Goal: Information Seeking & Learning: Find specific fact

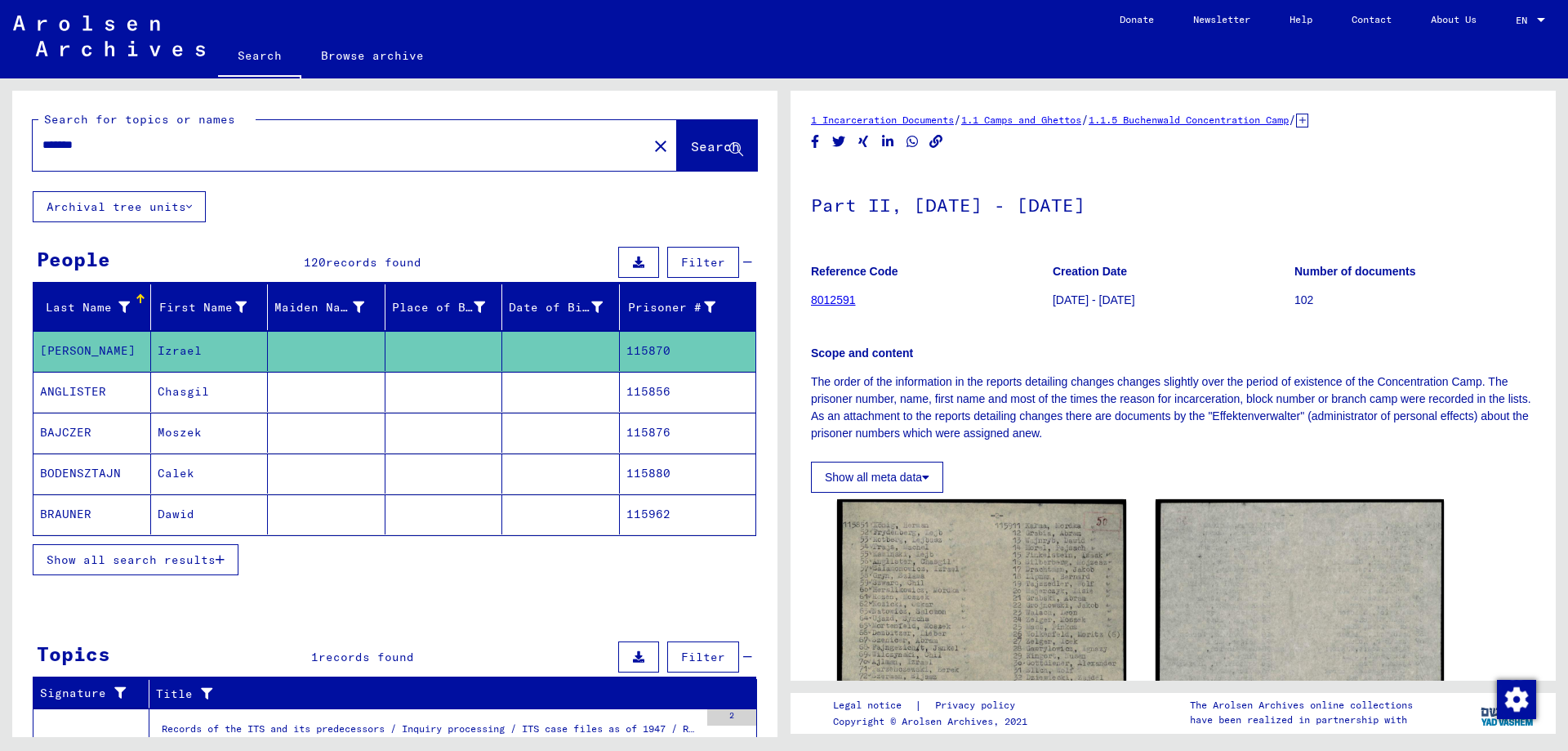
drag, startPoint x: 119, startPoint y: 146, endPoint x: 15, endPoint y: 146, distance: 104.0
click at [15, 146] on div "Search for topics or names ******* close Search" at bounding box center [395, 141] width 766 height 101
type input "******"
click at [704, 144] on span "Search" at bounding box center [715, 146] width 49 height 17
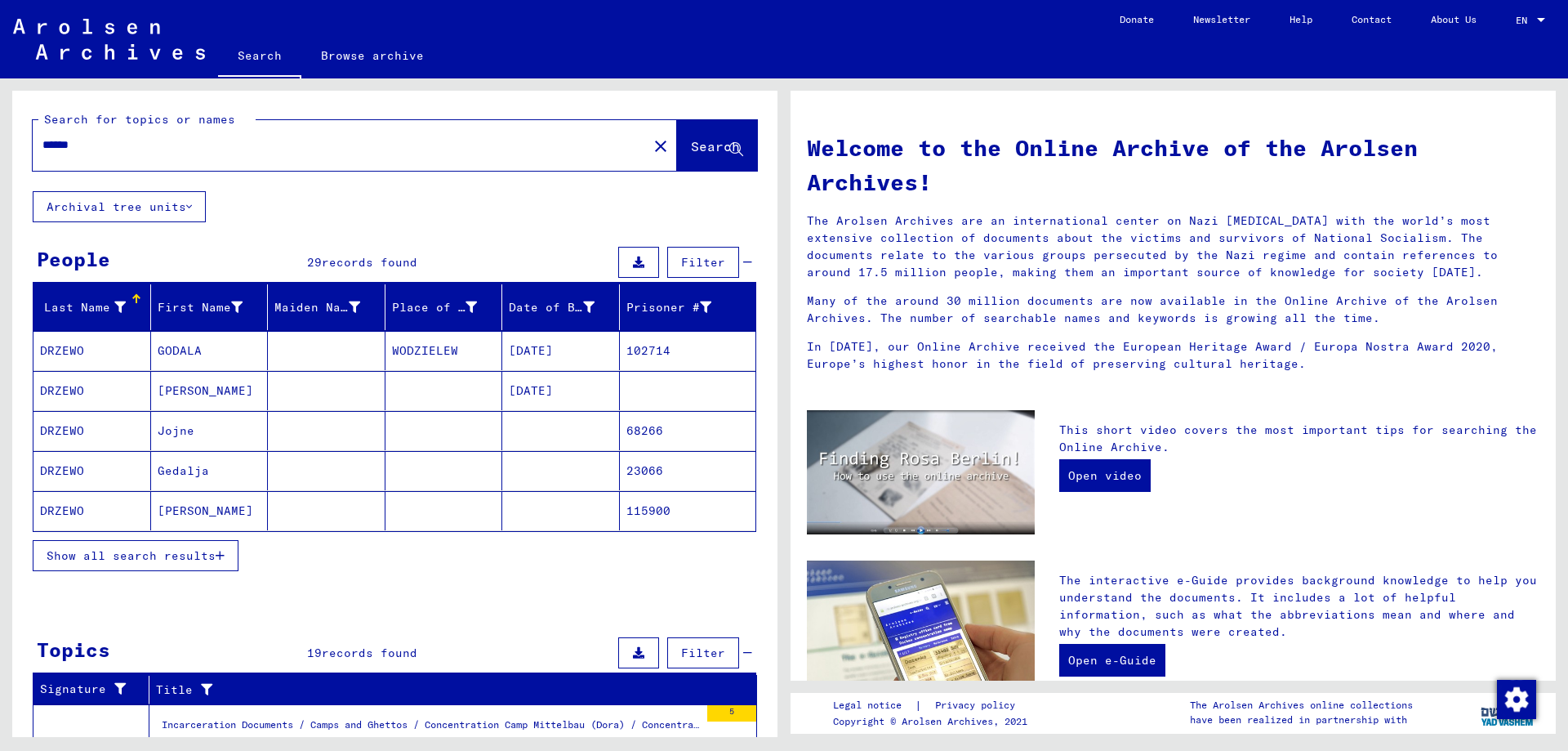
click at [178, 393] on mat-cell "[PERSON_NAME]" at bounding box center [209, 391] width 117 height 39
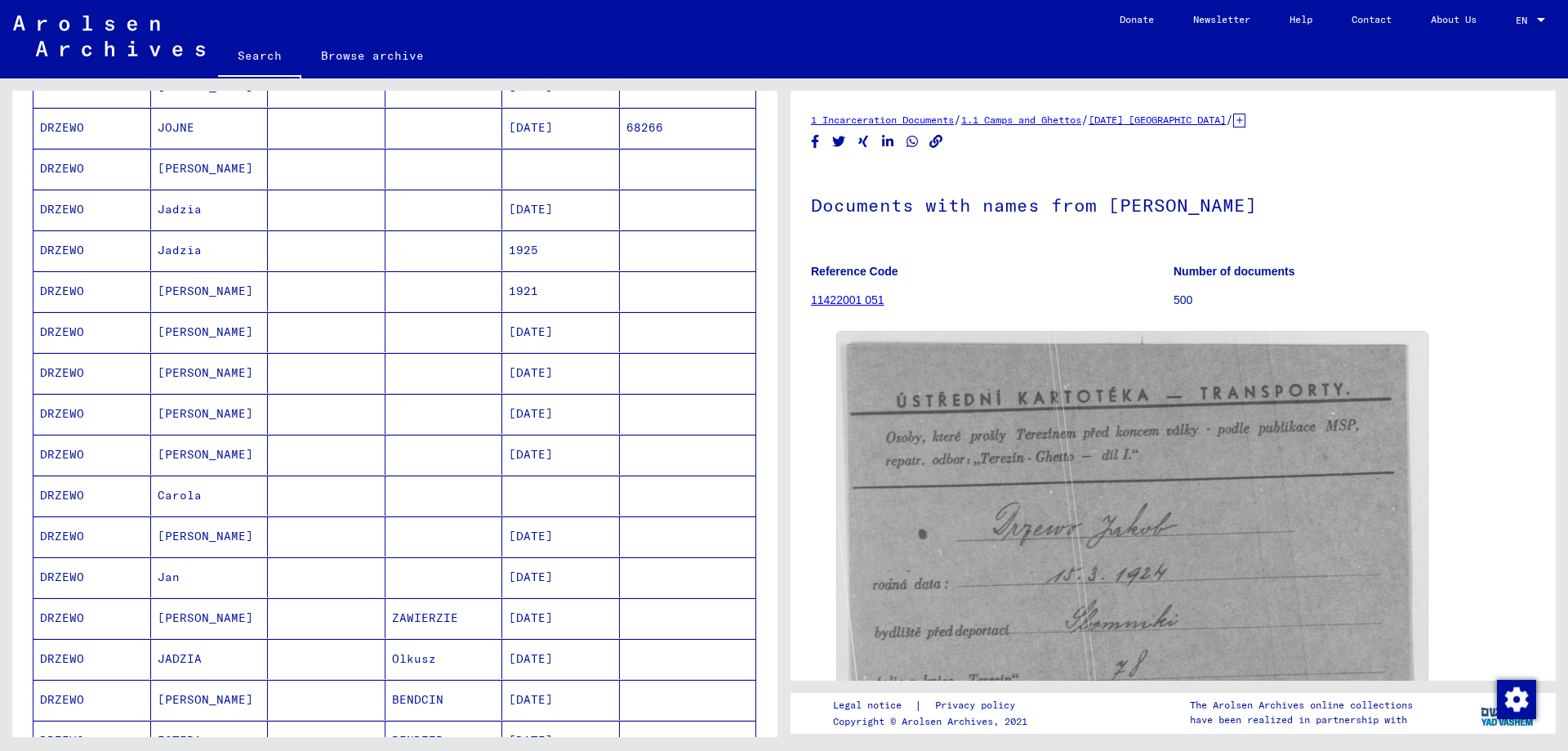
scroll to position [571, 0]
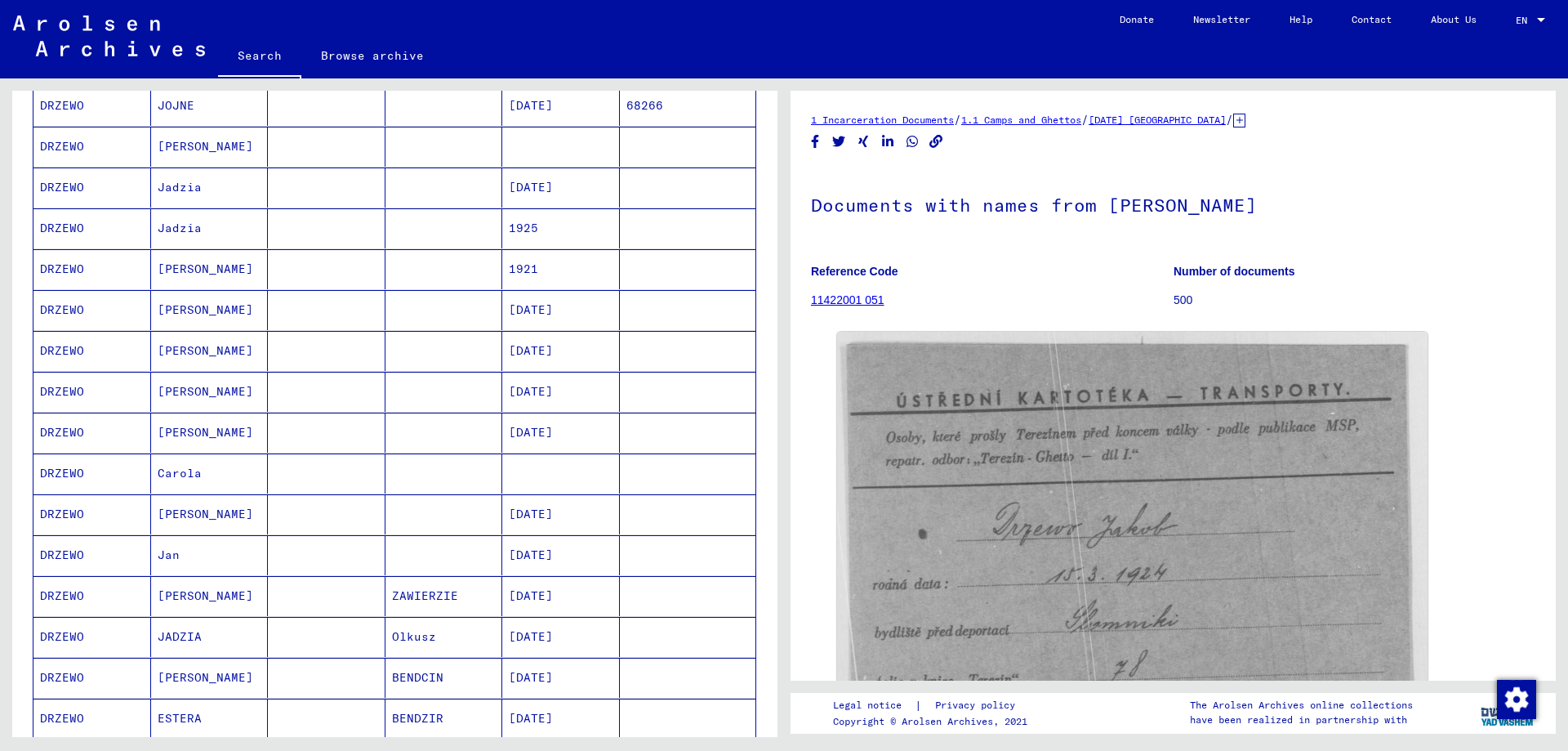
click at [178, 273] on mat-cell "[PERSON_NAME]" at bounding box center [209, 268] width 117 height 40
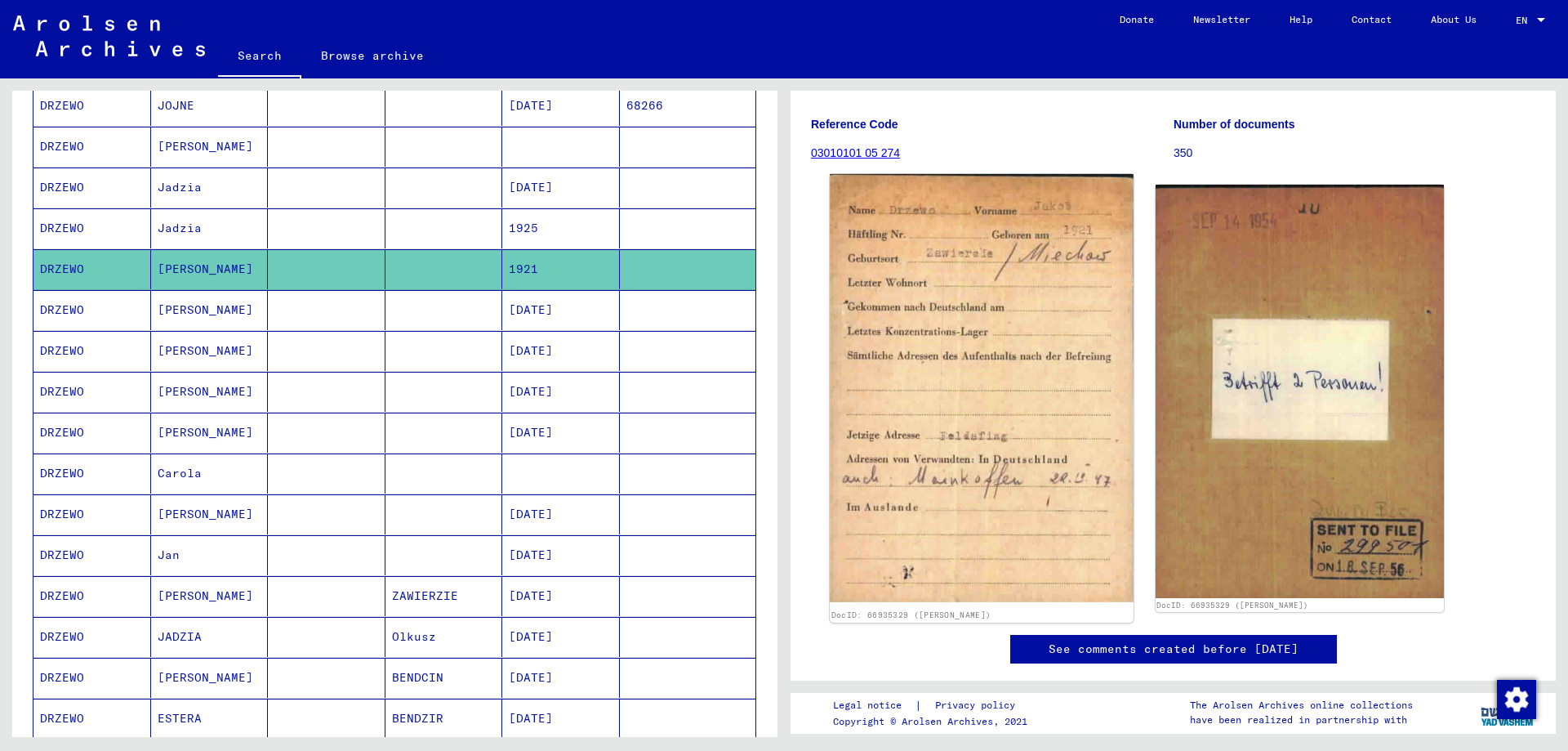
scroll to position [164, 0]
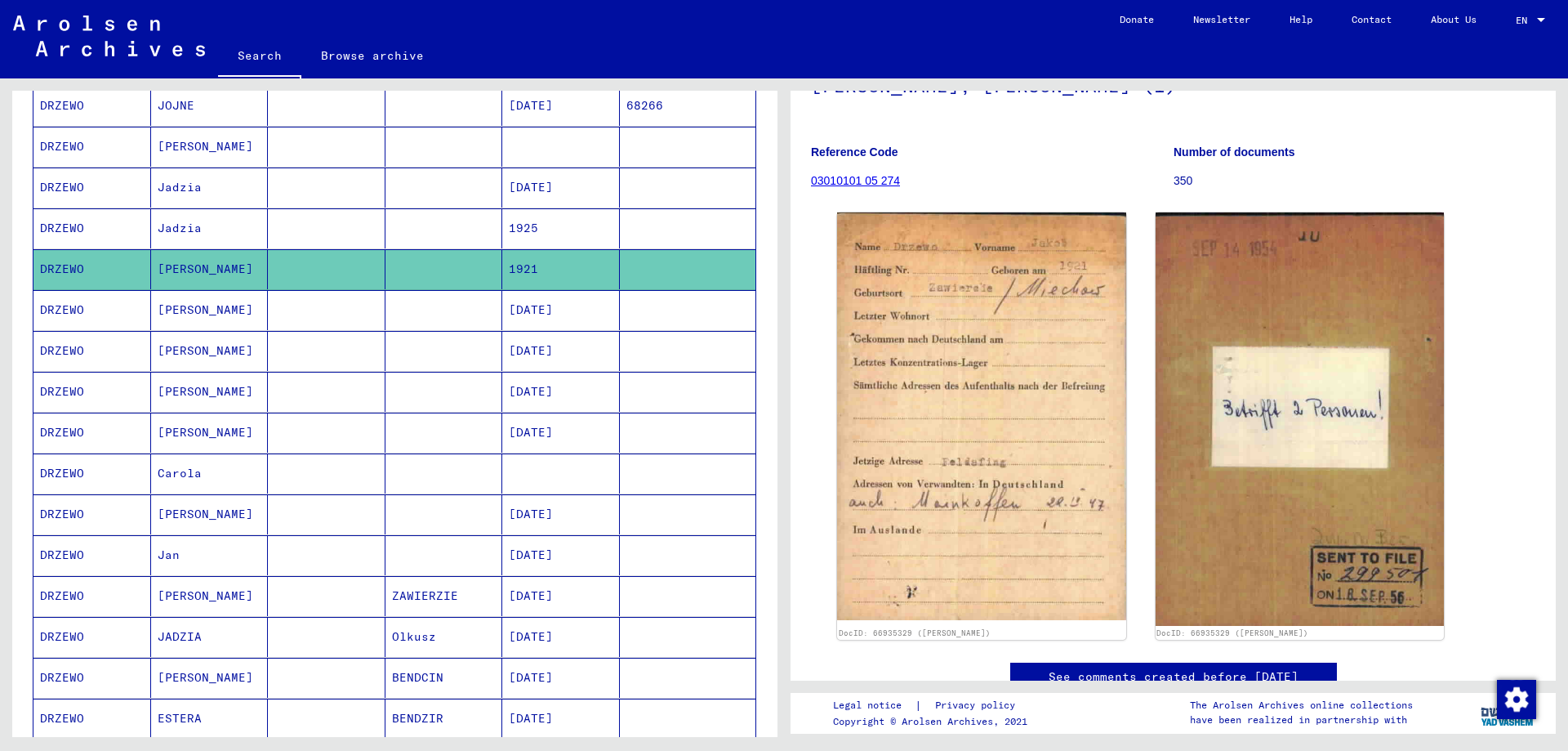
click at [178, 311] on mat-cell "[PERSON_NAME]" at bounding box center [209, 310] width 117 height 40
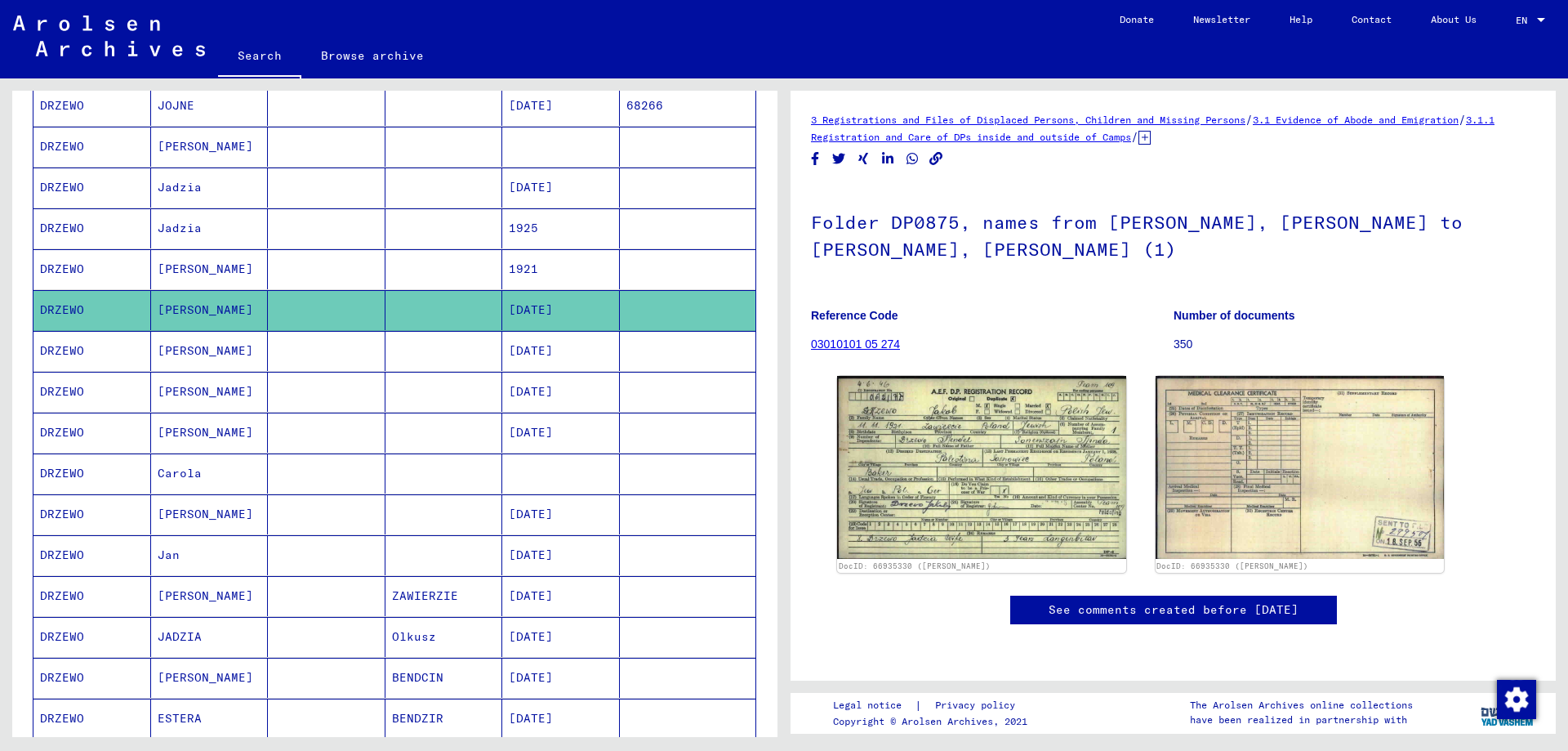
click at [179, 354] on mat-cell "[PERSON_NAME]" at bounding box center [209, 350] width 117 height 40
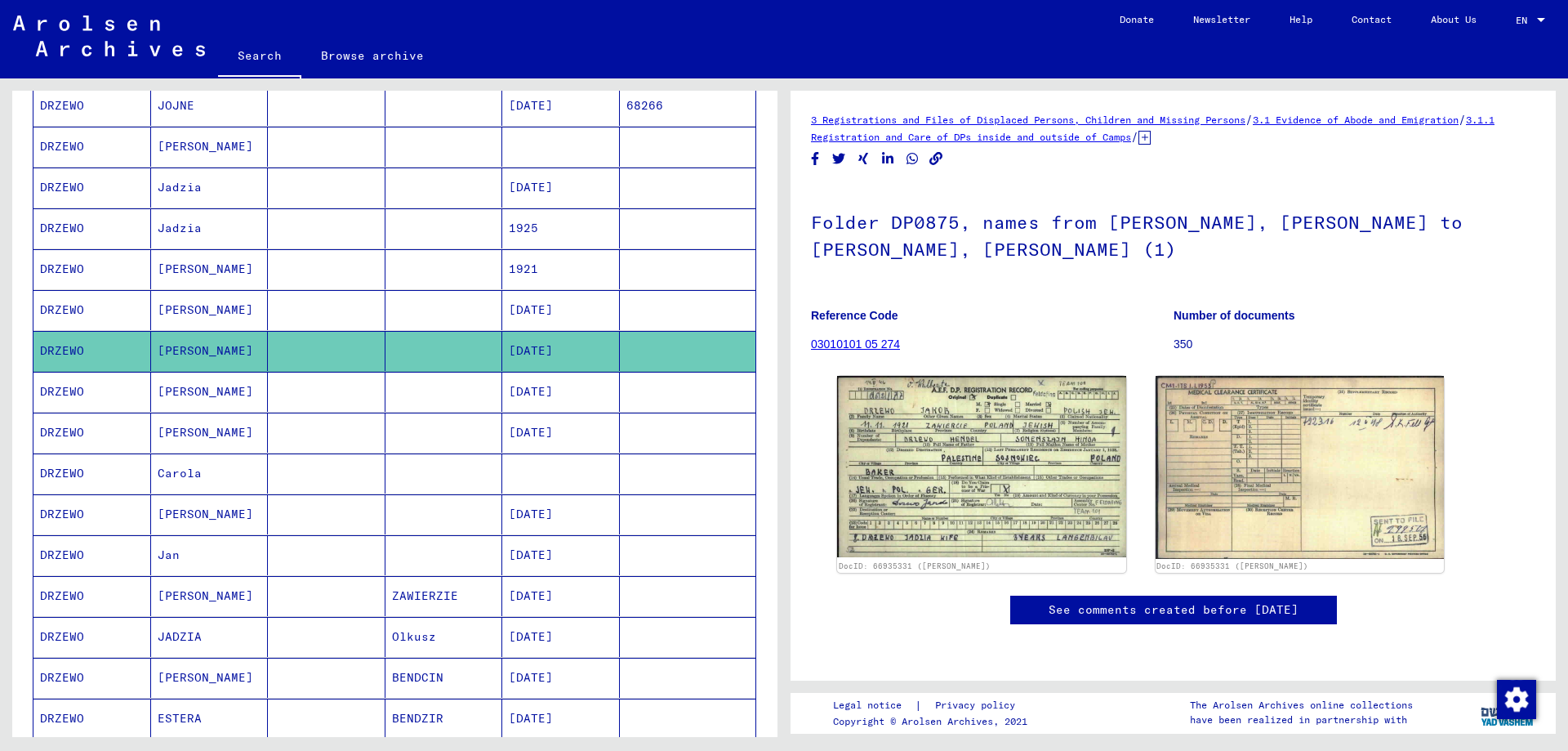
click at [178, 401] on mat-cell "[PERSON_NAME]" at bounding box center [209, 392] width 117 height 40
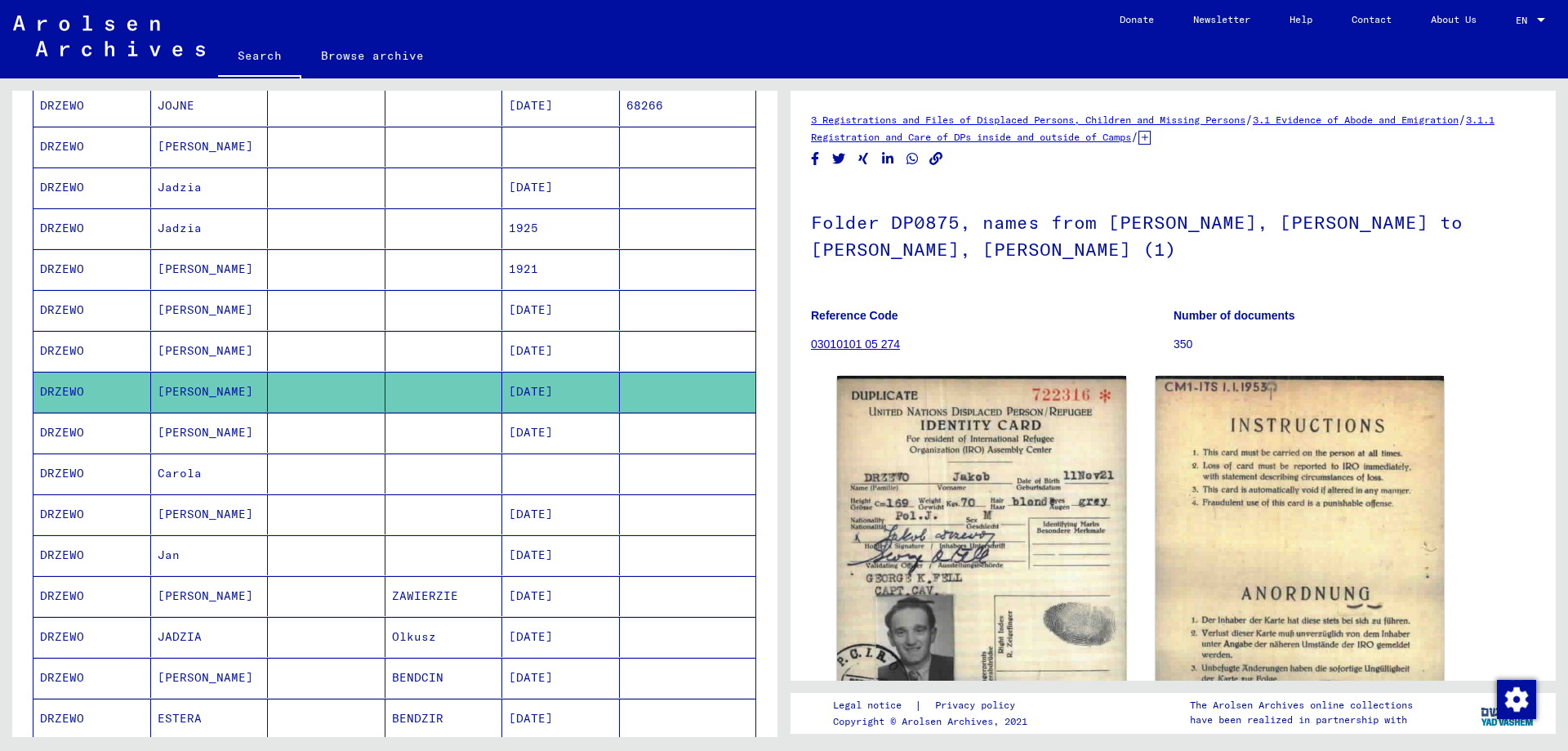
click at [175, 425] on mat-cell "[PERSON_NAME]" at bounding box center [209, 432] width 117 height 40
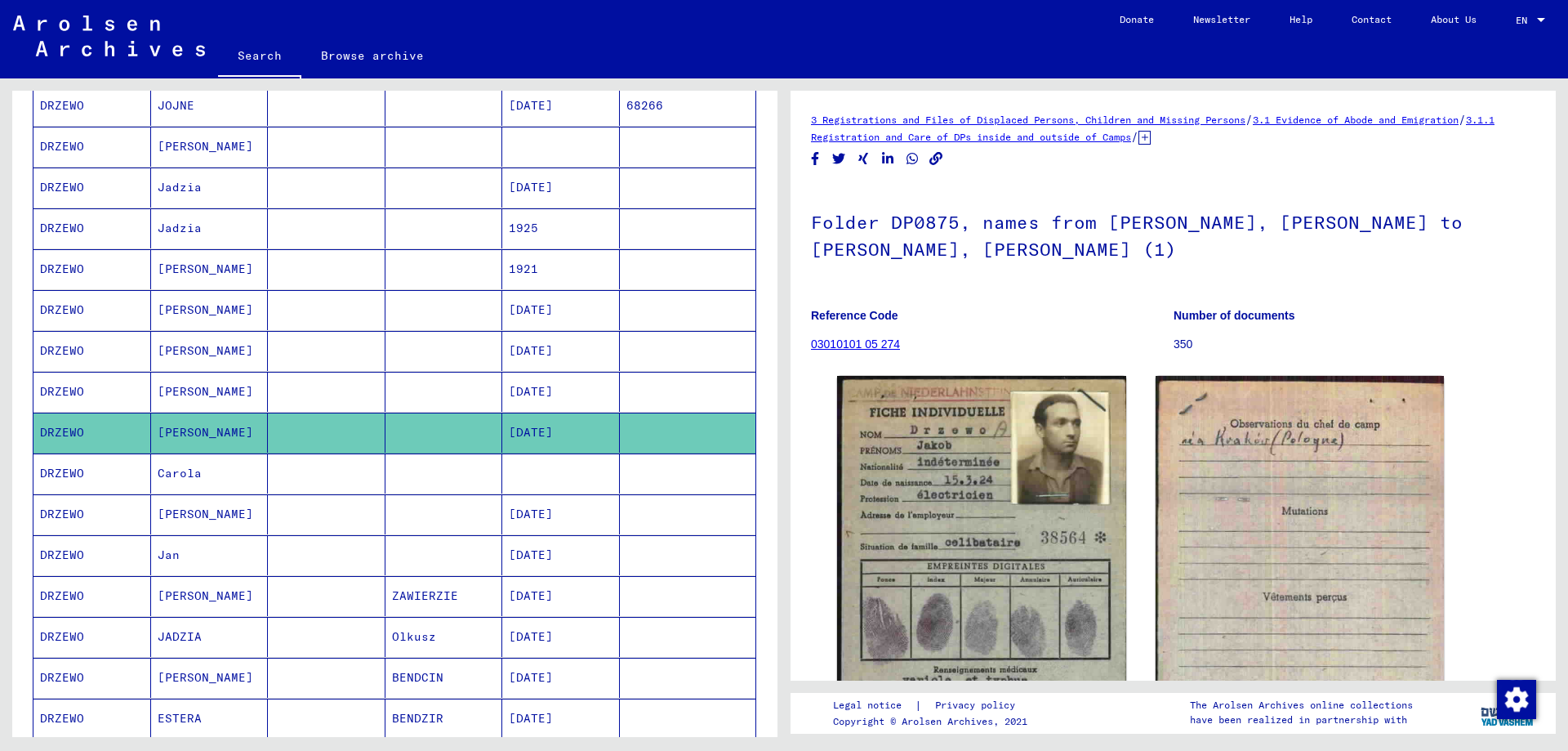
click at [171, 477] on mat-cell "Carola" at bounding box center [209, 473] width 117 height 40
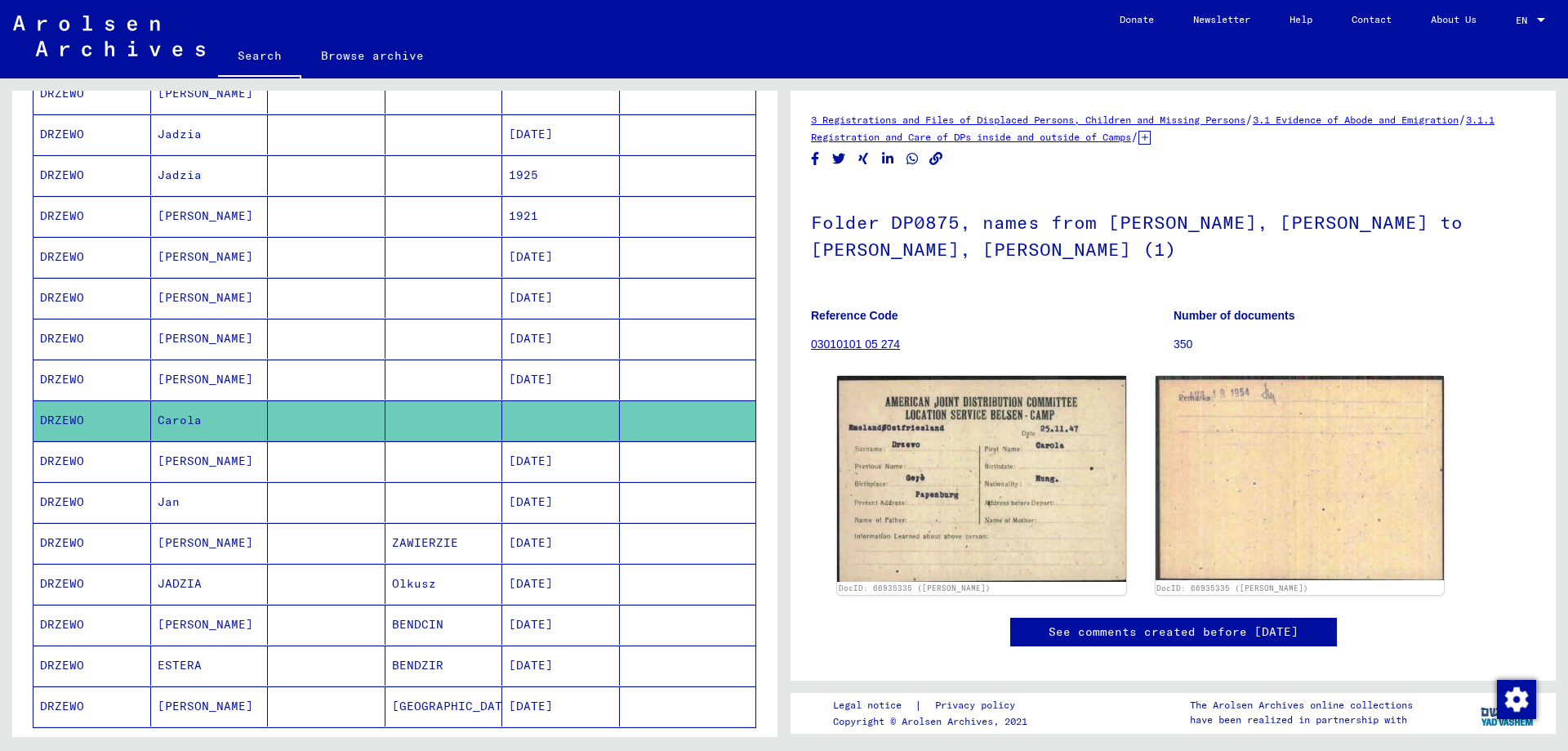
scroll to position [653, 0]
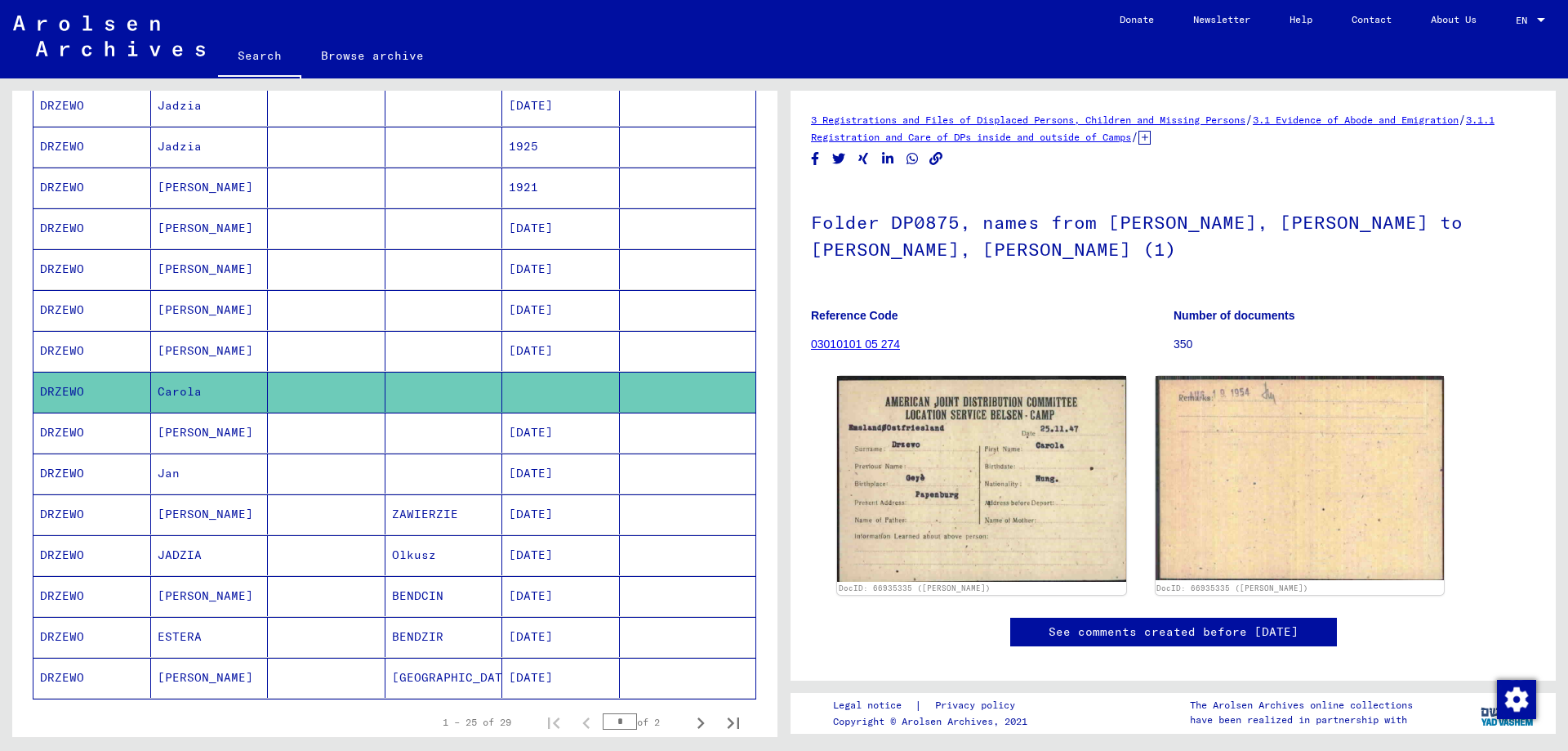
click at [178, 521] on mat-cell "[PERSON_NAME]" at bounding box center [209, 514] width 117 height 40
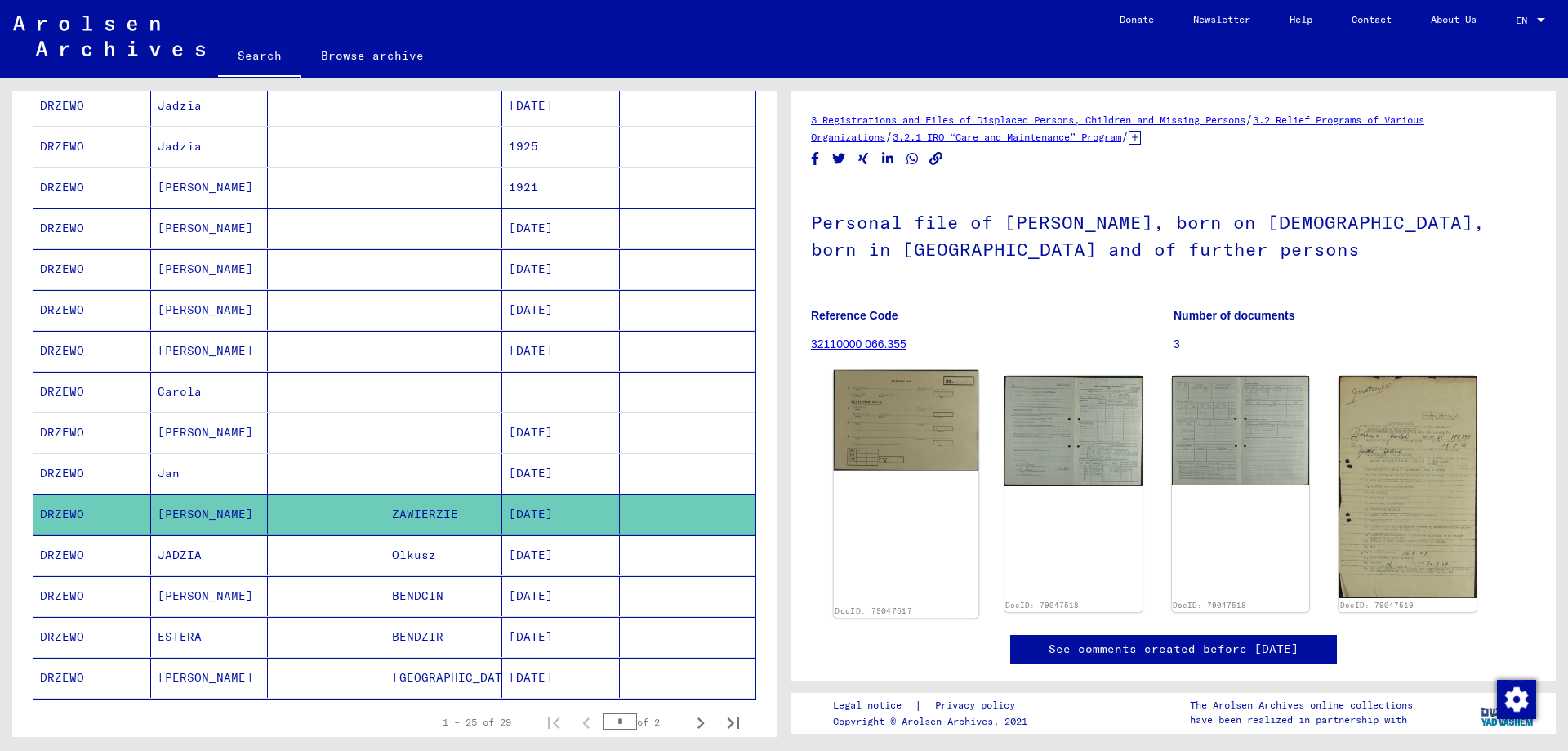
click at [912, 419] on img at bounding box center [906, 420] width 144 height 101
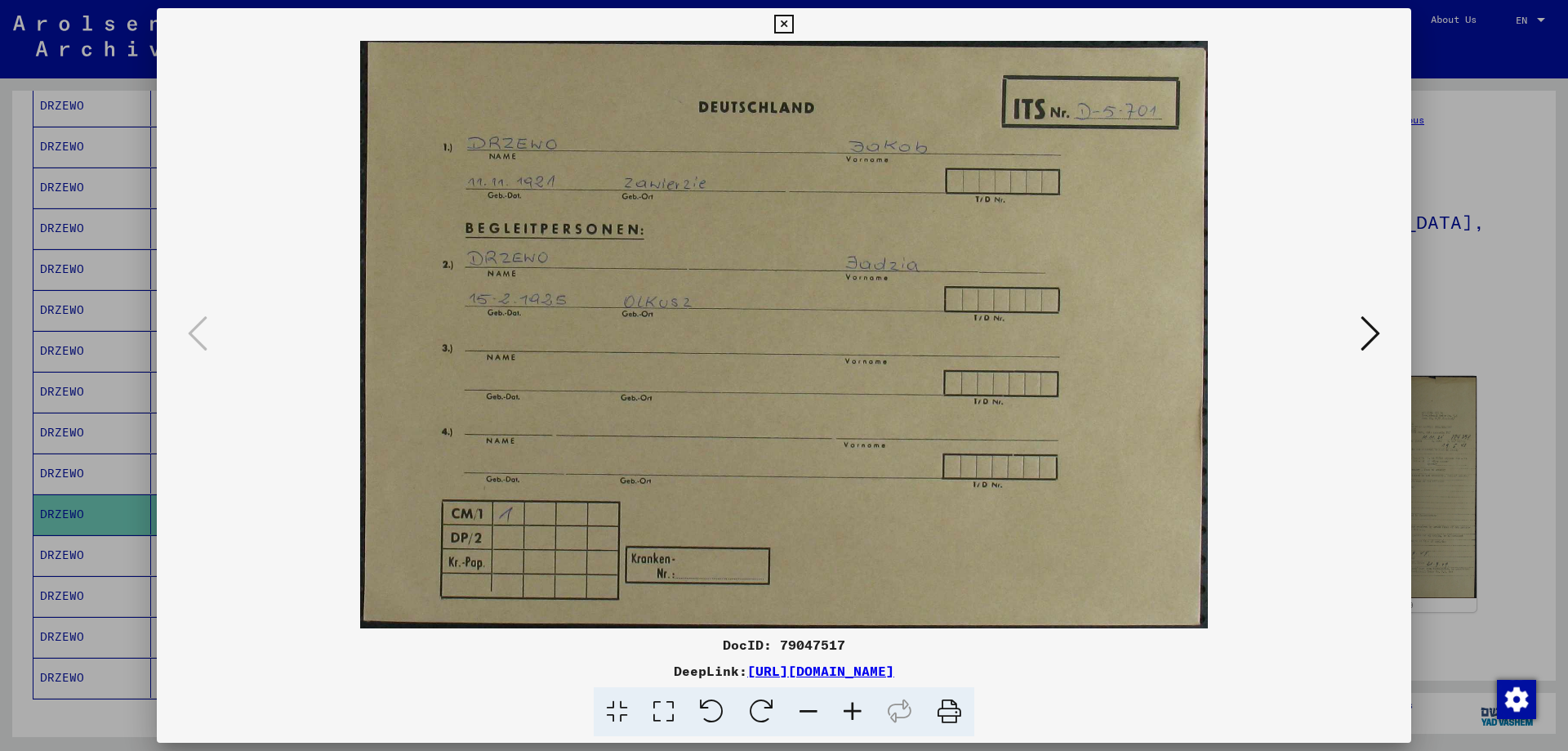
click at [1377, 330] on icon at bounding box center [1371, 334] width 20 height 39
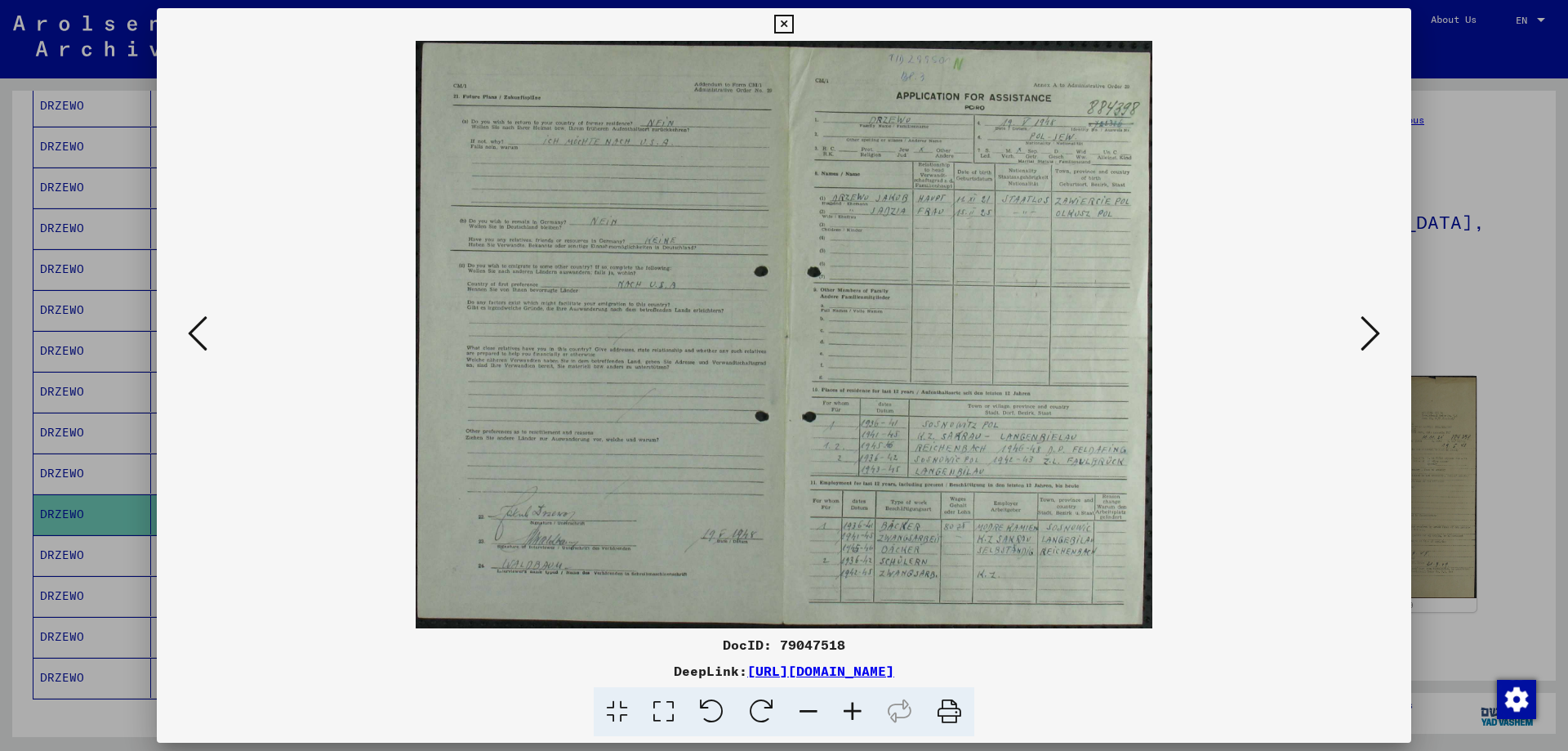
click at [1371, 338] on icon at bounding box center [1371, 334] width 20 height 39
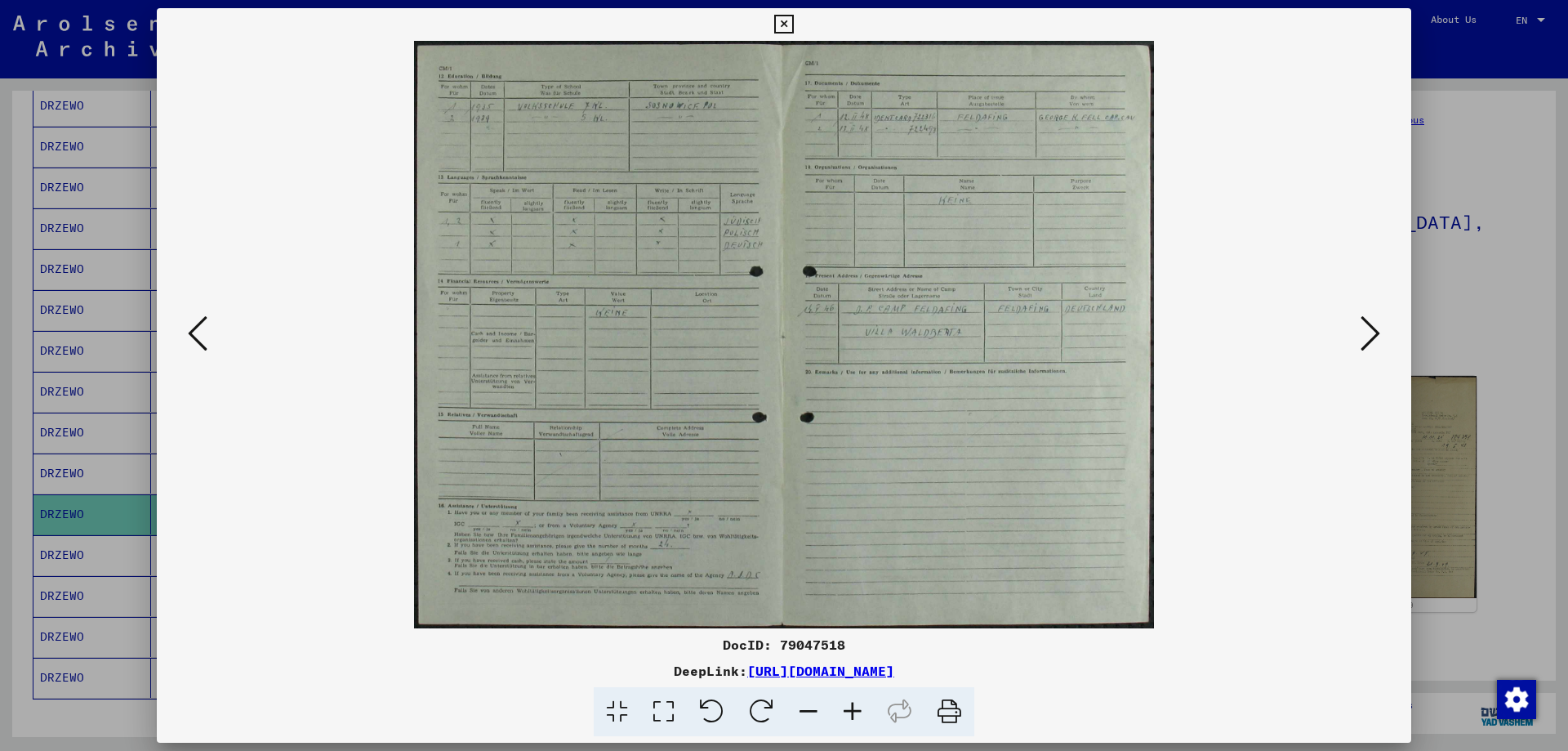
click at [1371, 338] on icon at bounding box center [1371, 334] width 20 height 39
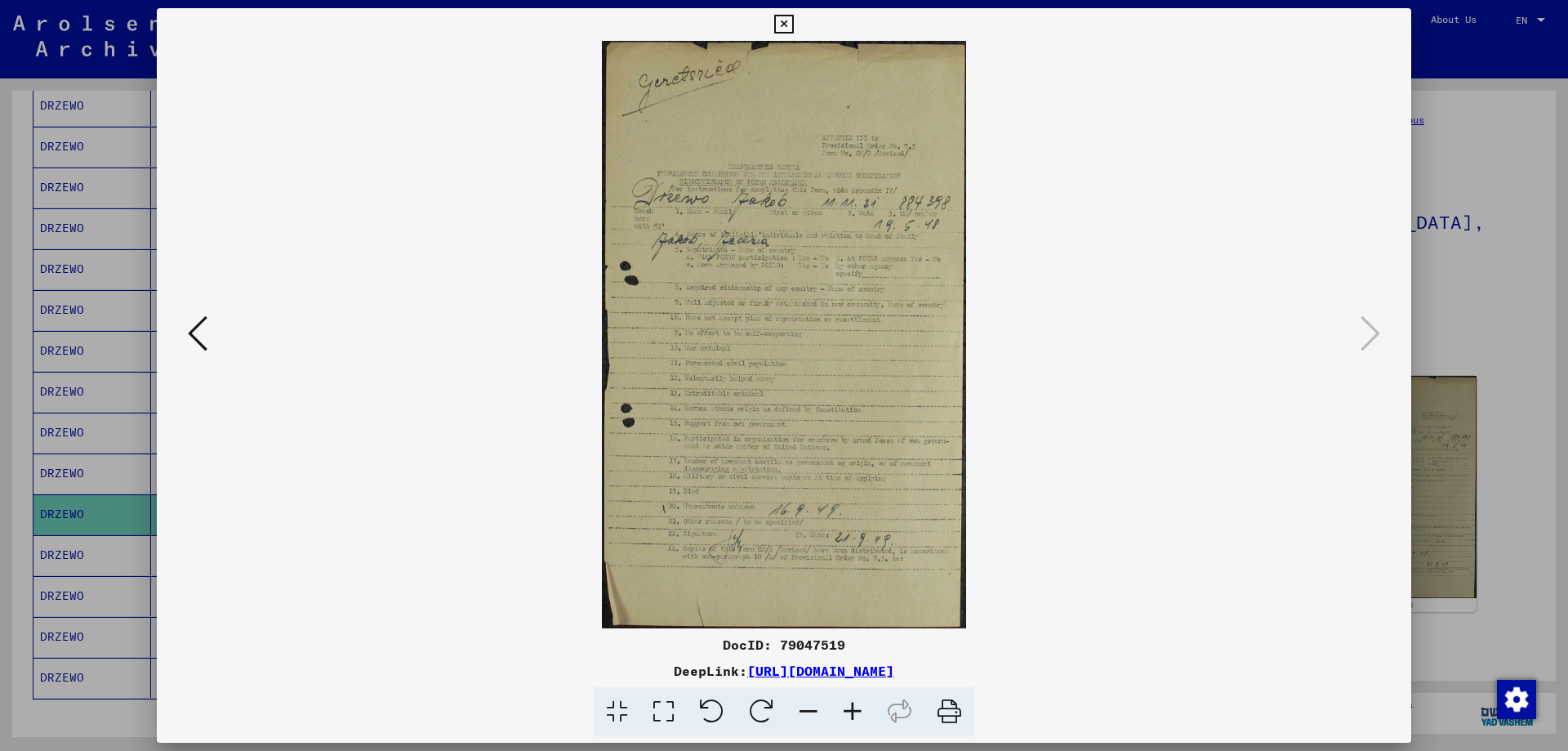
click at [784, 17] on icon at bounding box center [784, 25] width 19 height 20
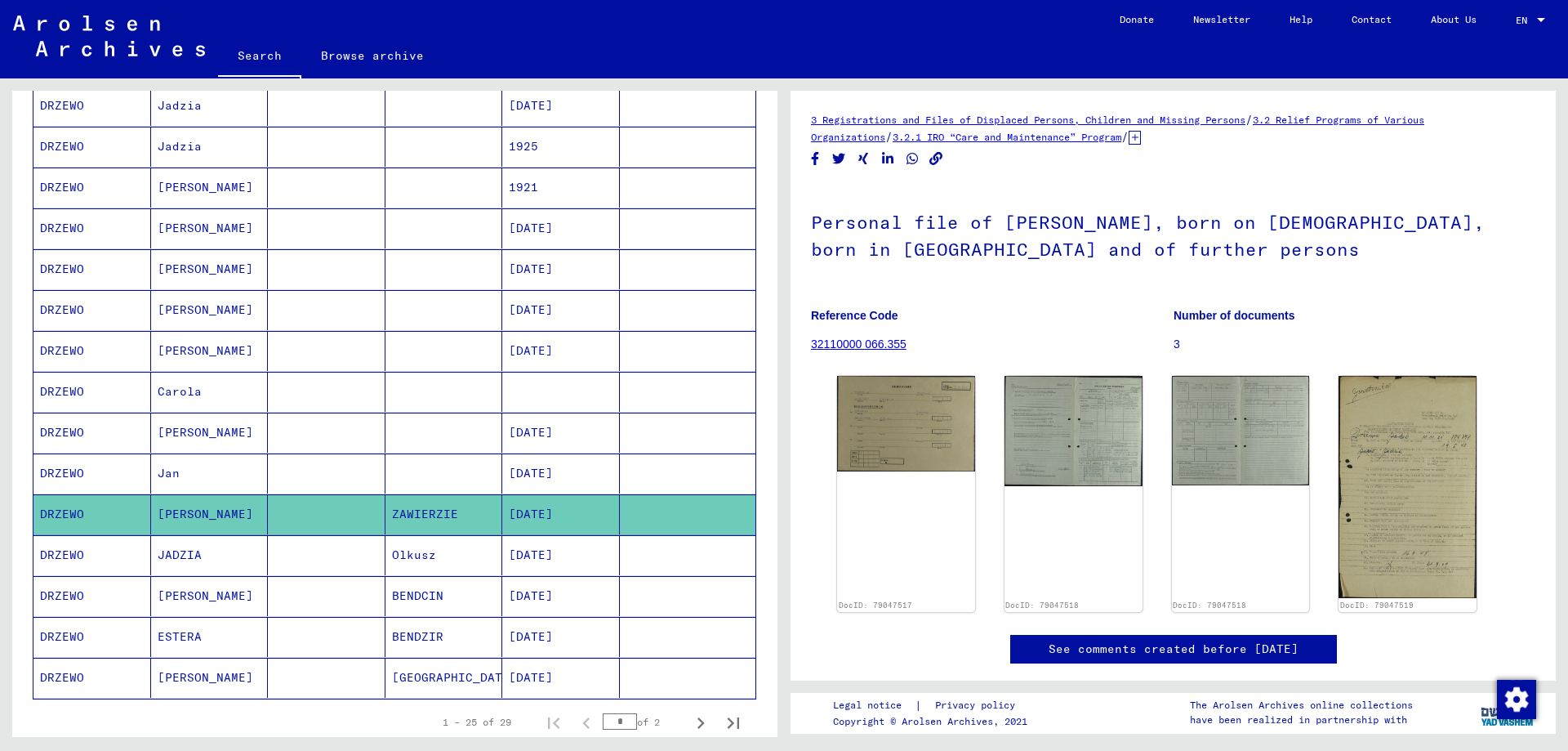
click at [168, 553] on mat-cell "JADZIA" at bounding box center [209, 555] width 117 height 40
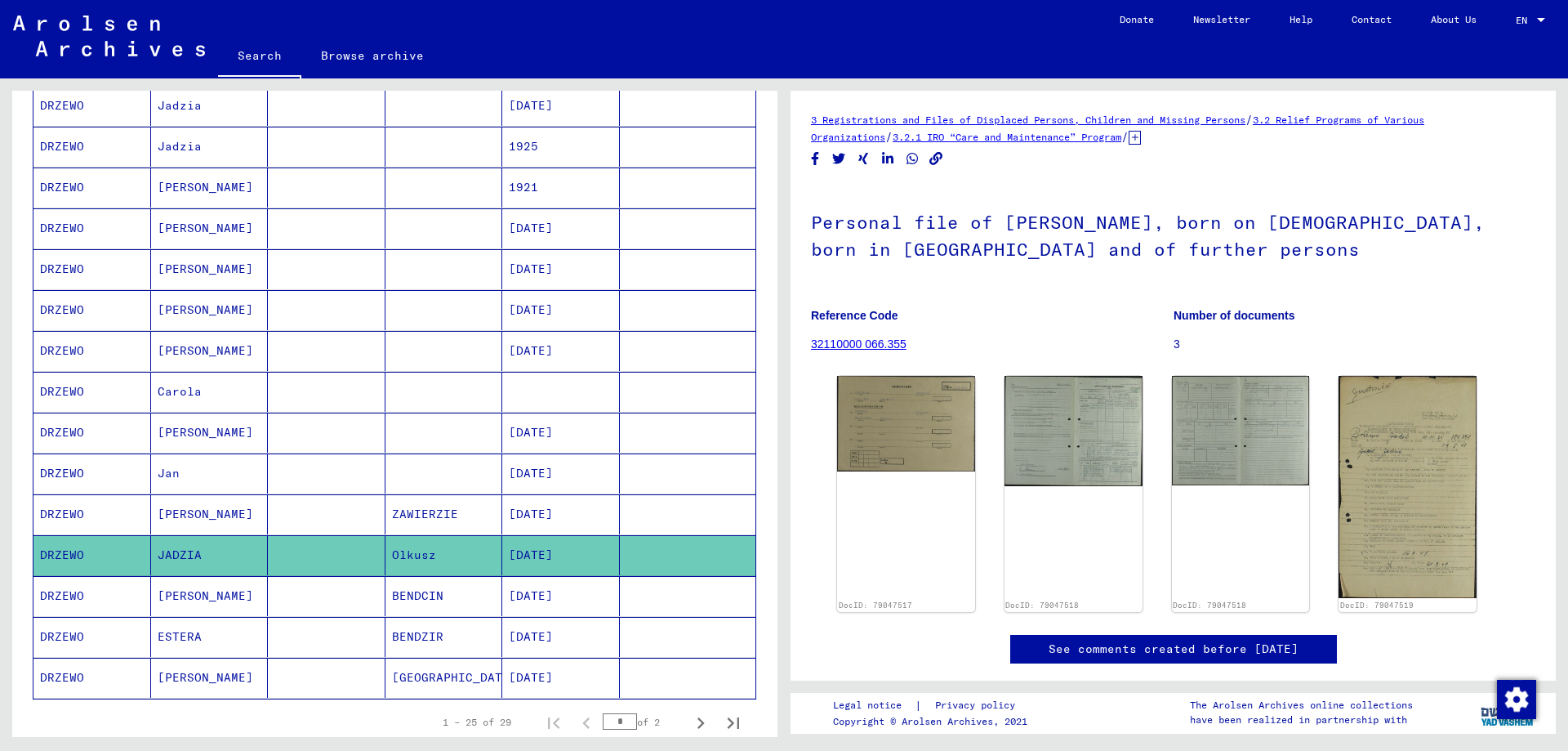
click at [166, 513] on mat-cell "[PERSON_NAME]" at bounding box center [209, 514] width 117 height 40
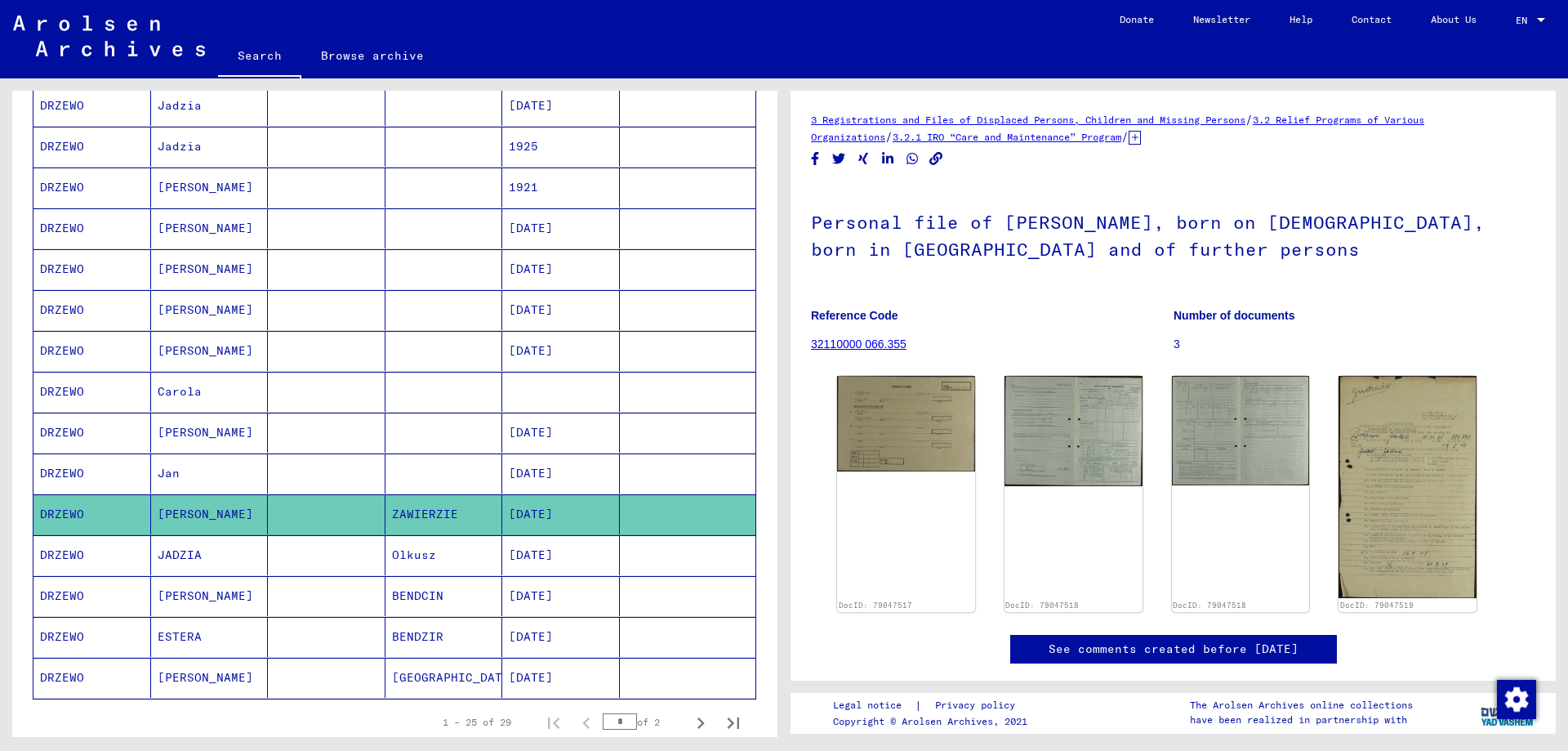
click at [173, 547] on mat-cell "JADZIA" at bounding box center [209, 555] width 117 height 40
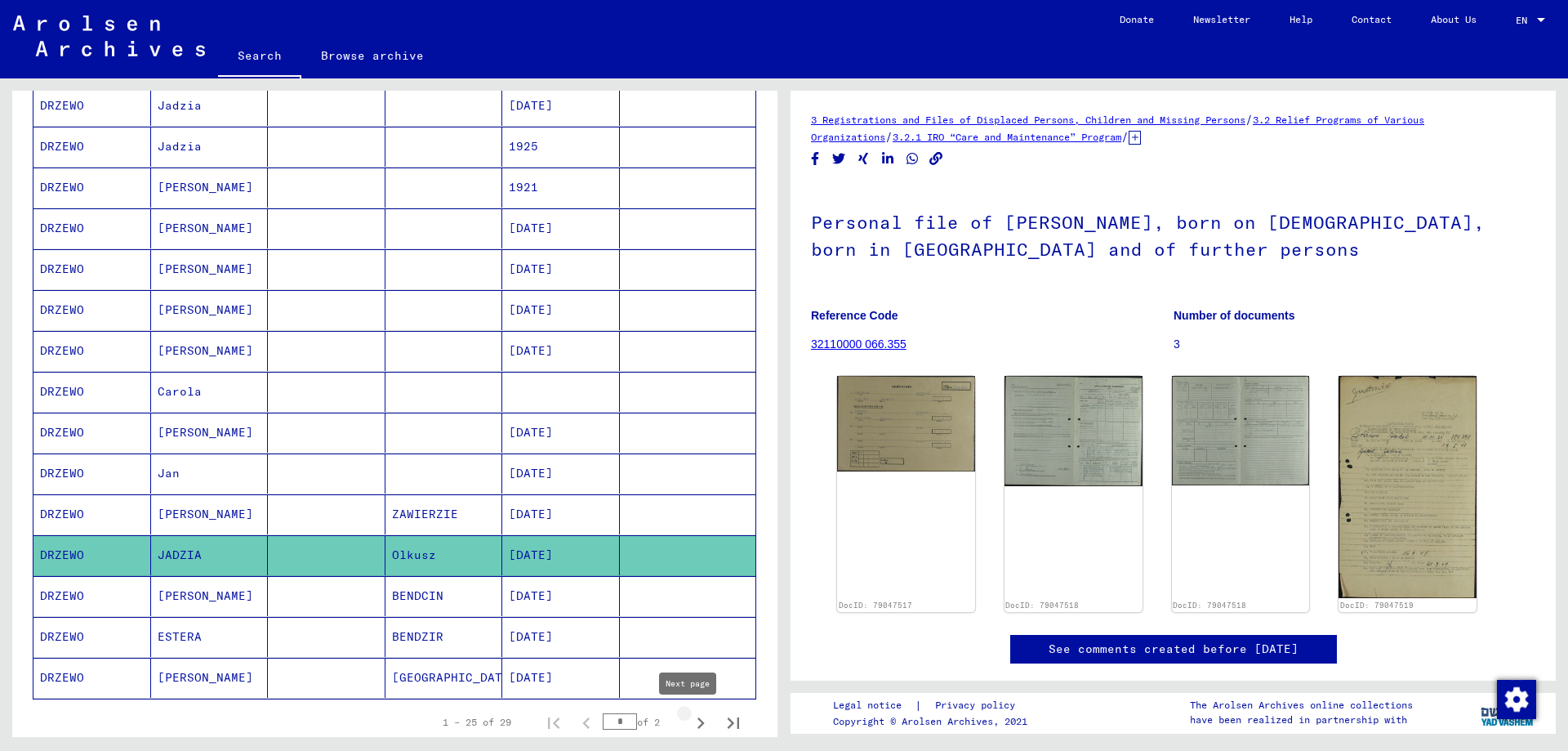
click at [690, 727] on icon "Next page" at bounding box center [701, 722] width 23 height 23
type input "*"
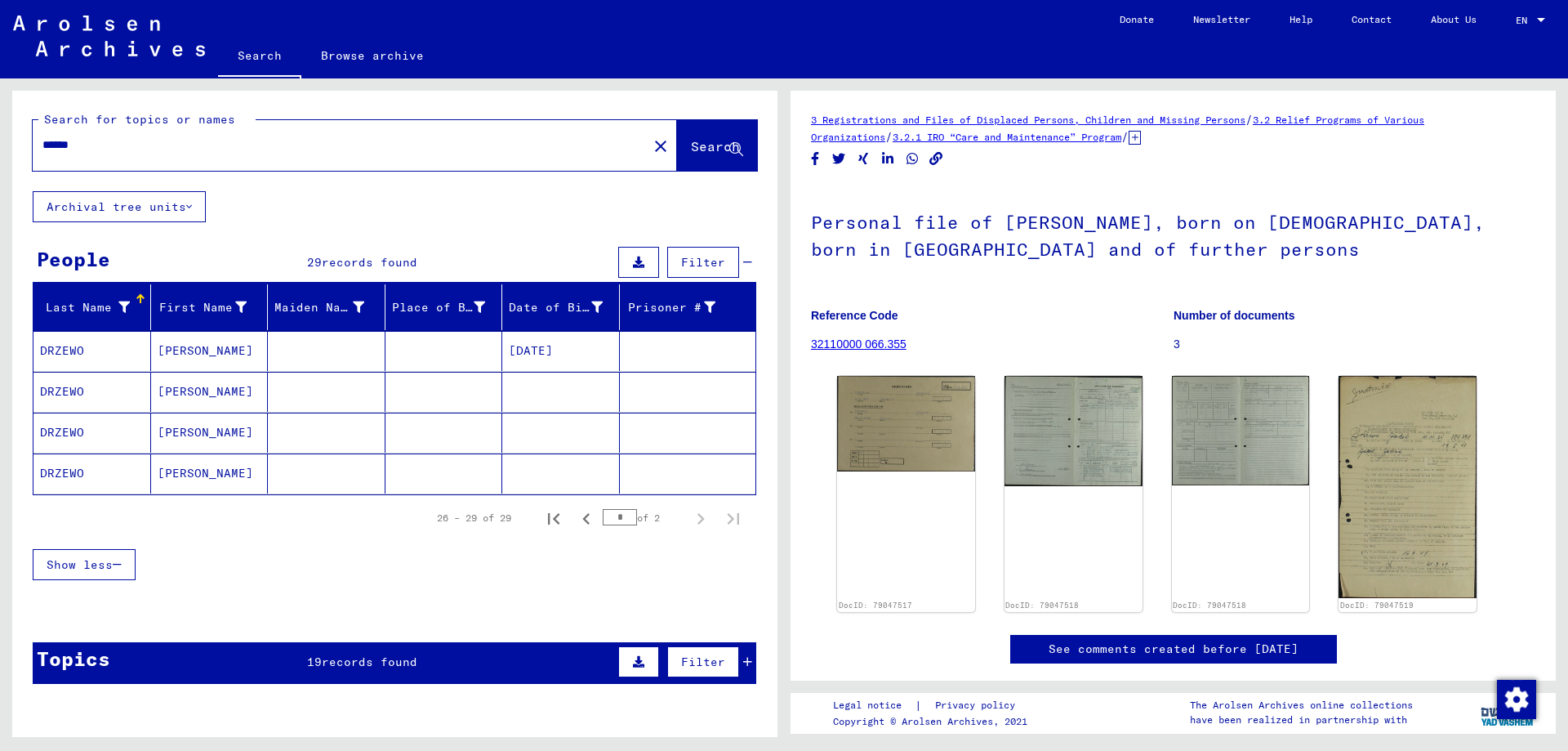
click at [186, 350] on mat-cell "[PERSON_NAME]" at bounding box center [209, 350] width 117 height 40
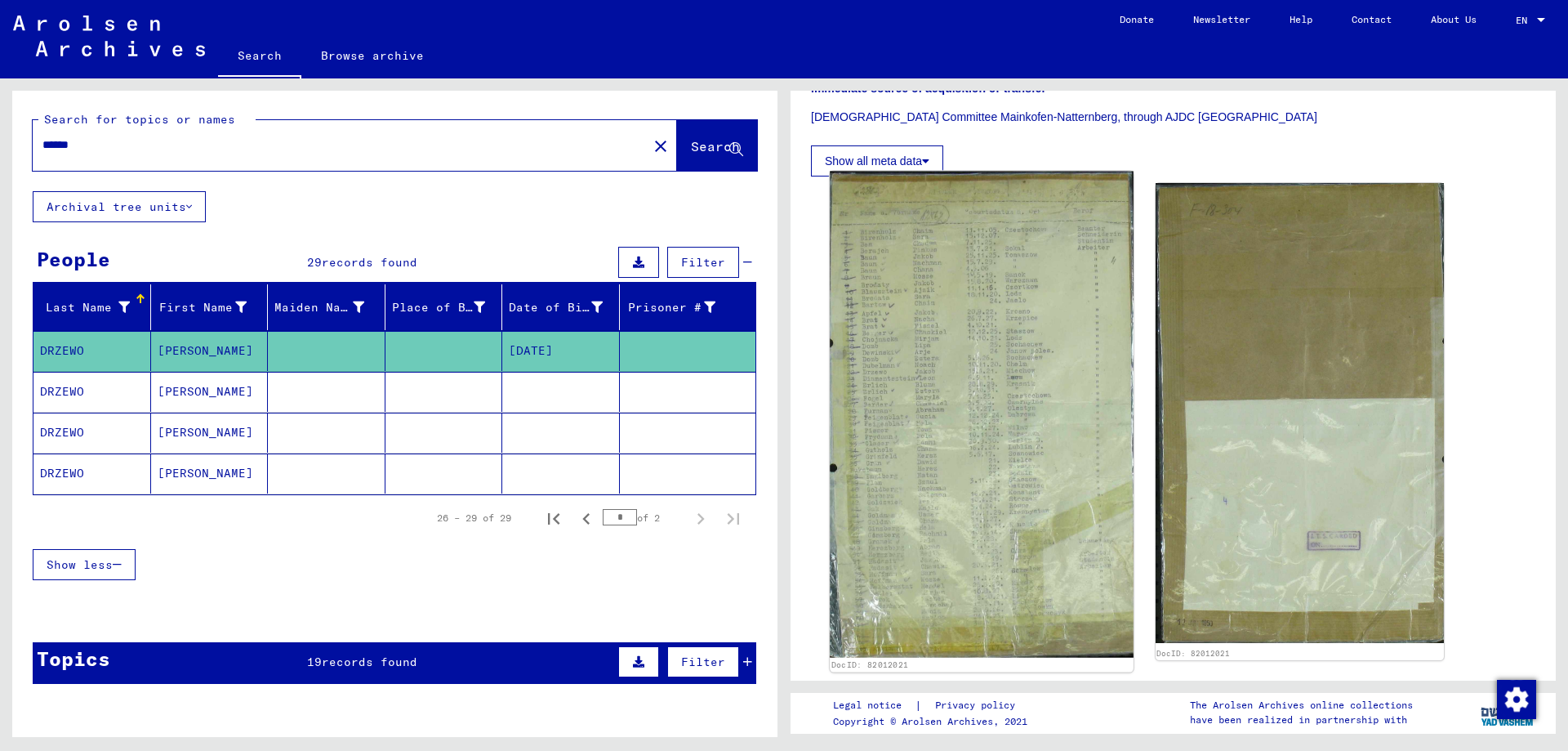
scroll to position [409, 0]
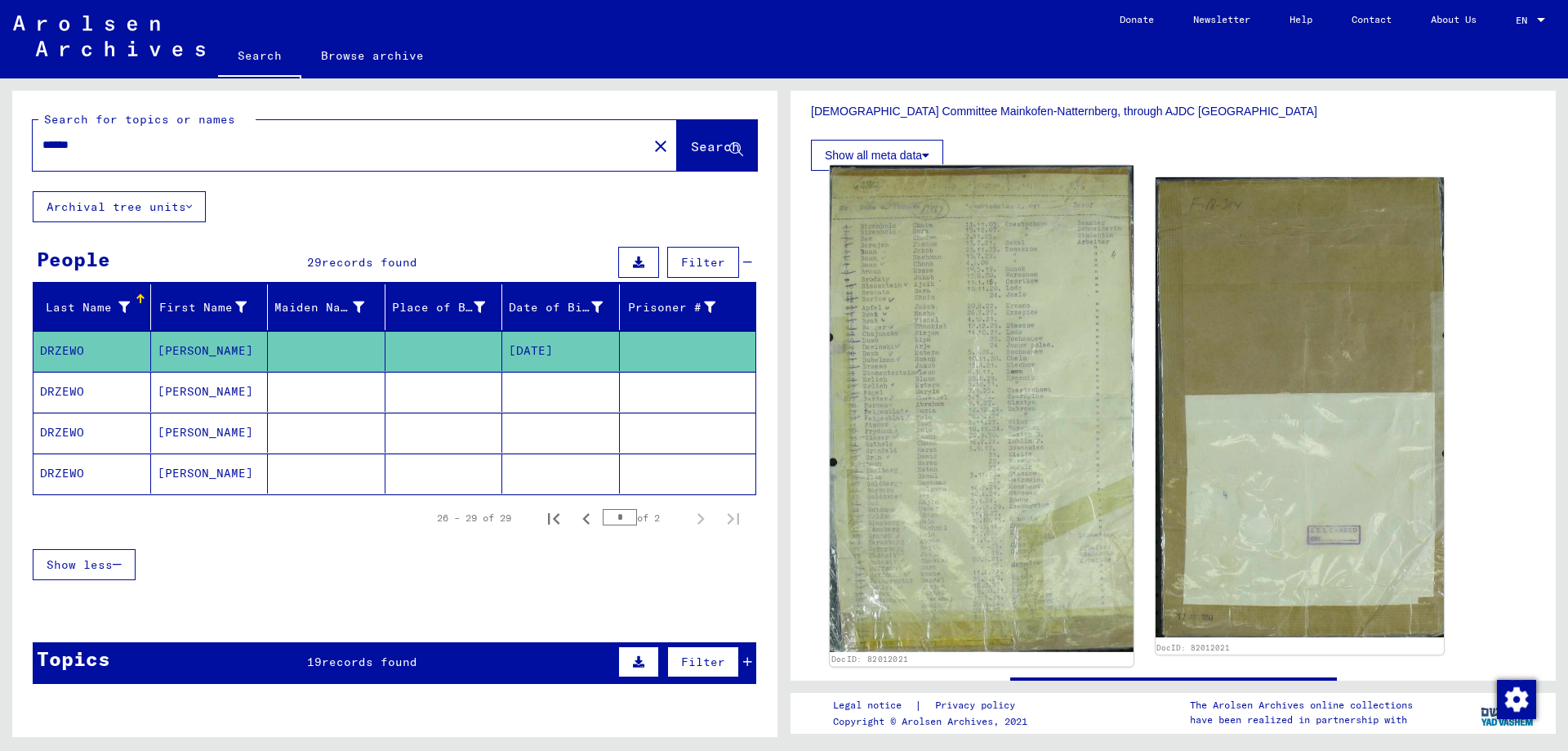
click at [930, 453] on img at bounding box center [981, 409] width 303 height 486
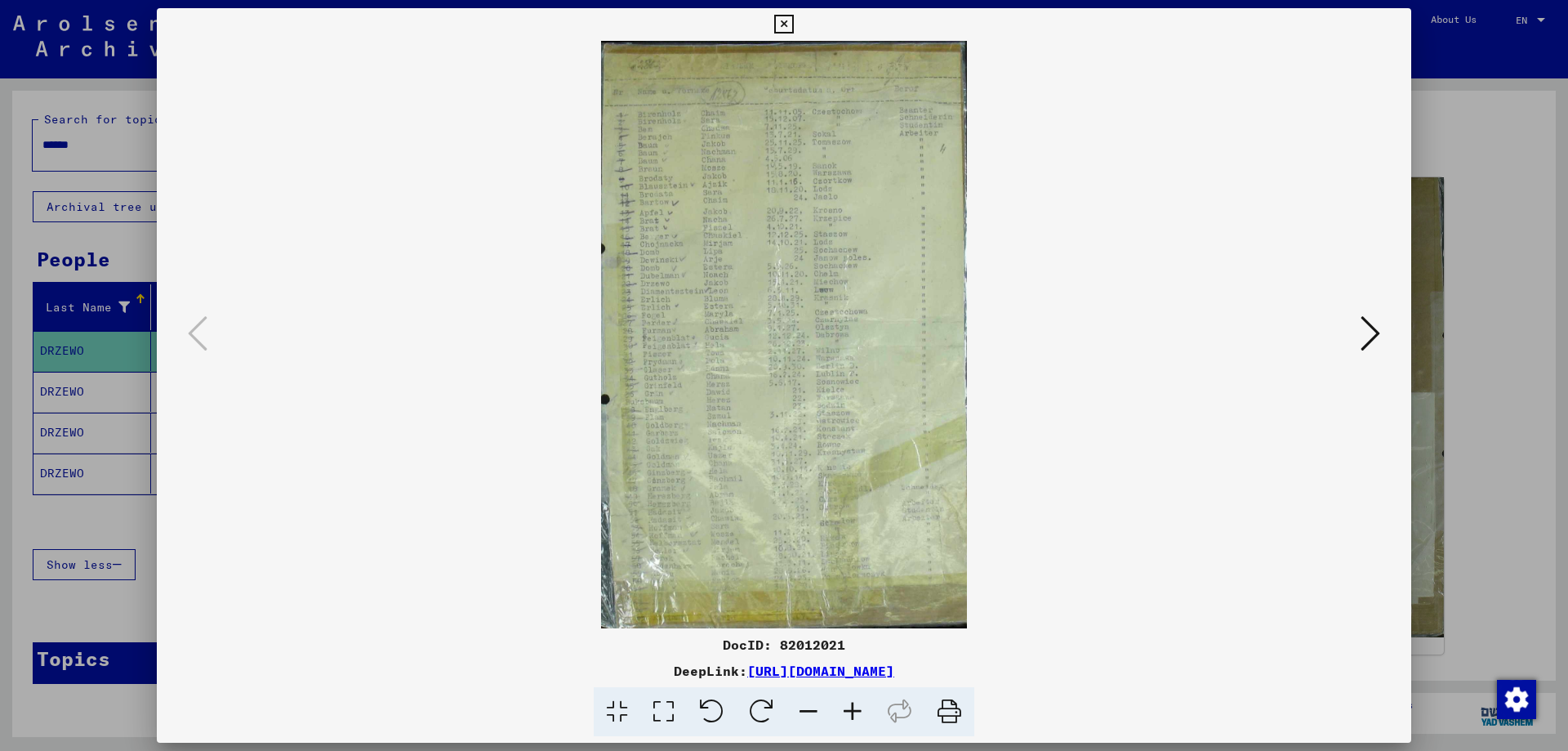
click at [775, 22] on icon at bounding box center [784, 25] width 19 height 20
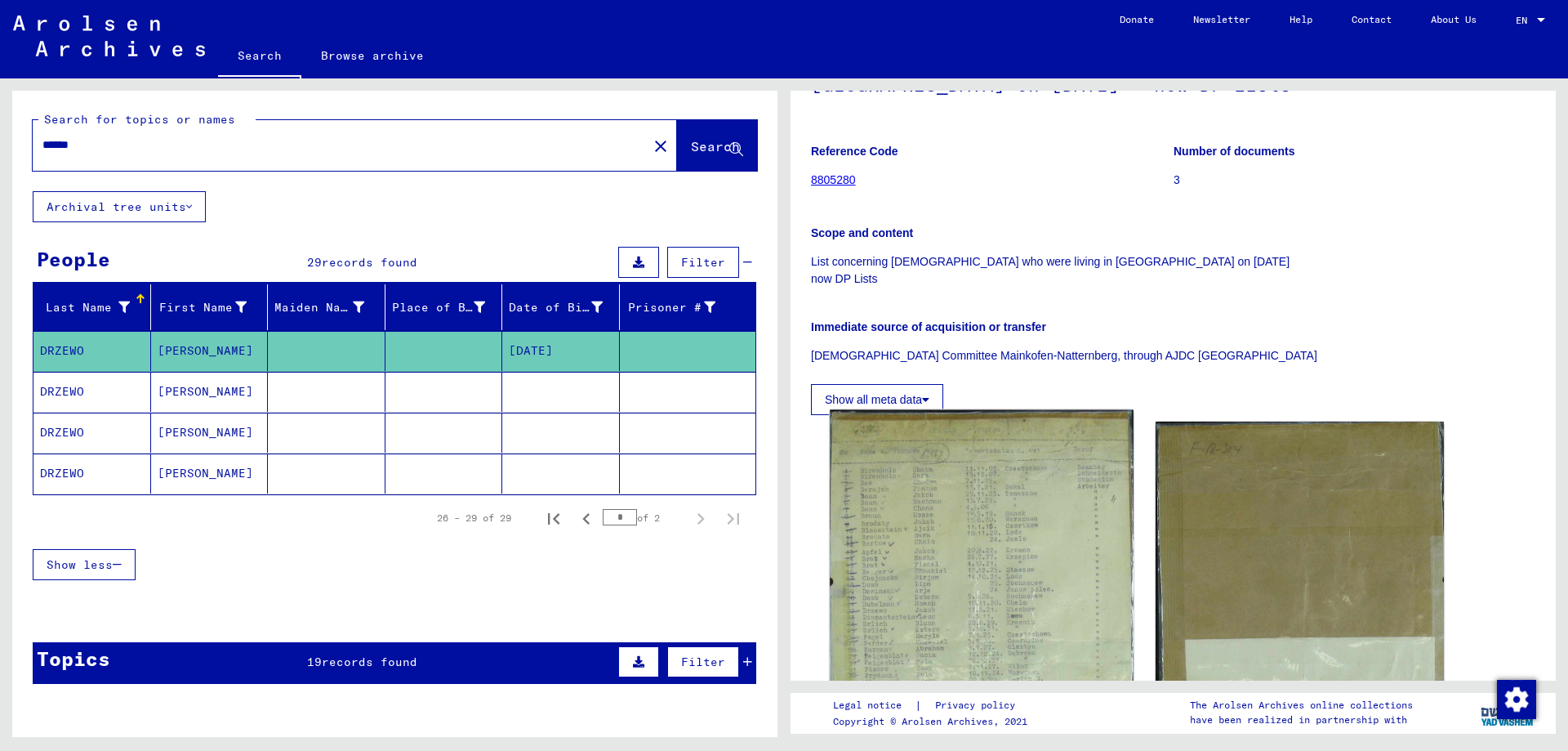
scroll to position [164, 0]
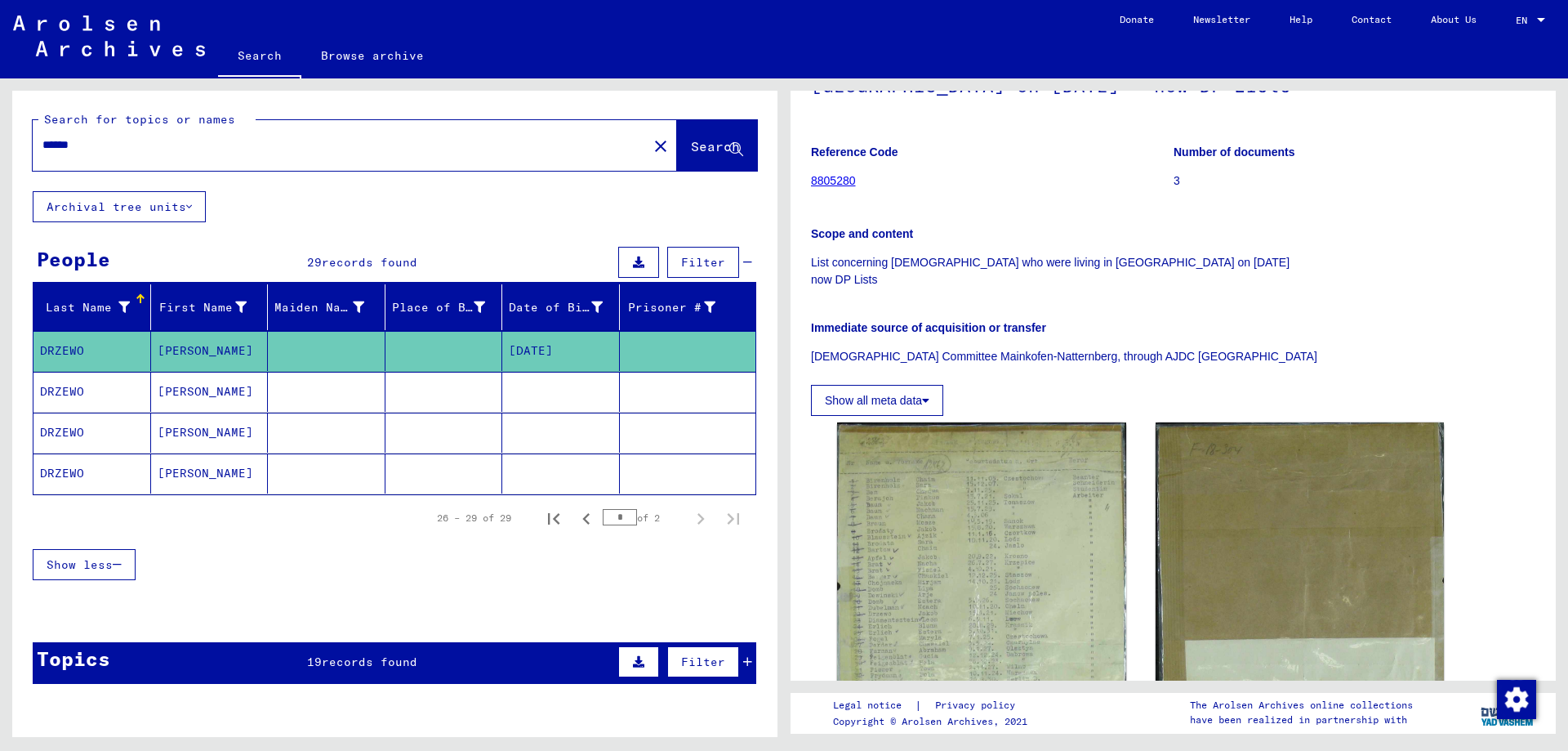
click at [175, 391] on mat-cell "[PERSON_NAME]" at bounding box center [209, 392] width 117 height 40
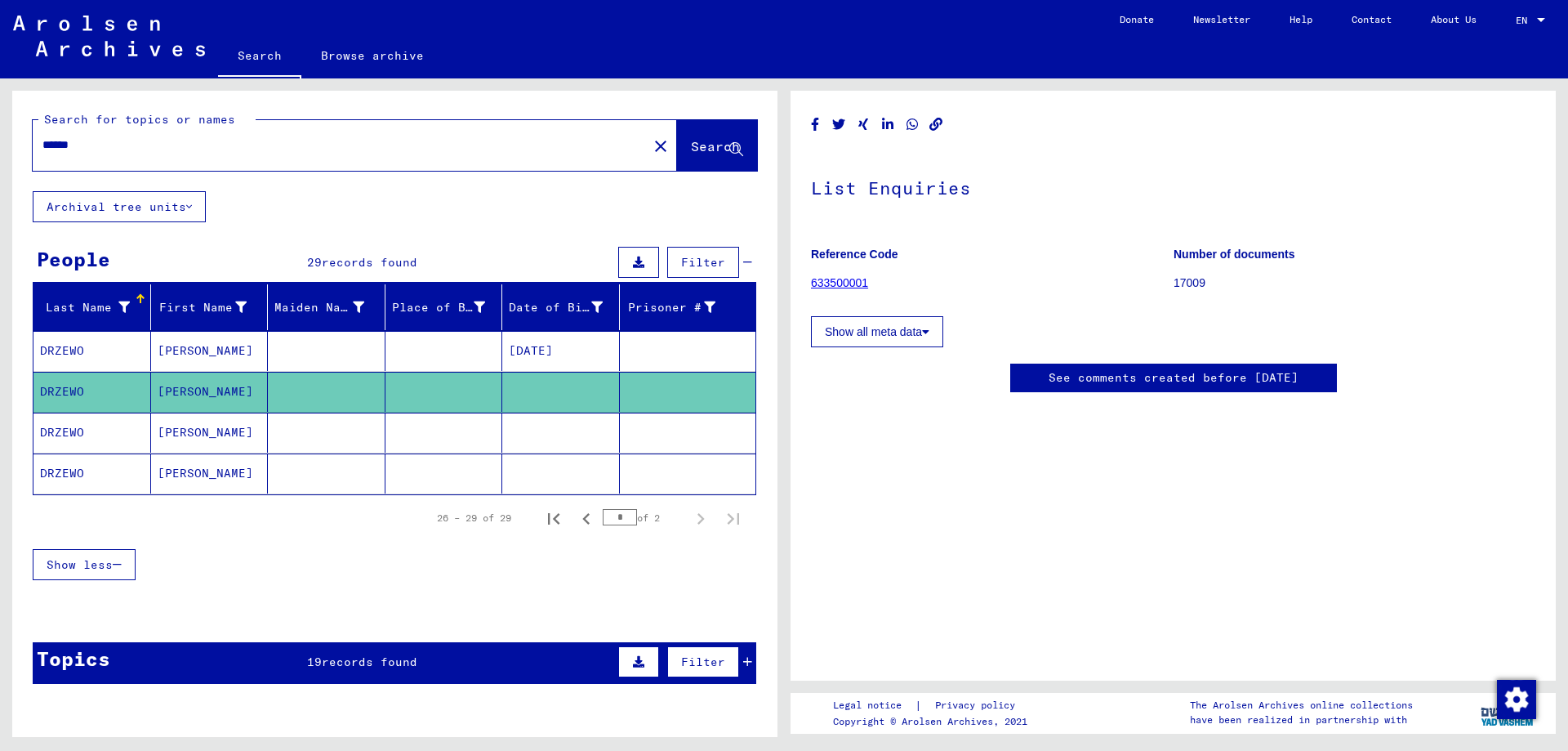
click at [176, 433] on mat-cell "[PERSON_NAME]" at bounding box center [209, 432] width 117 height 40
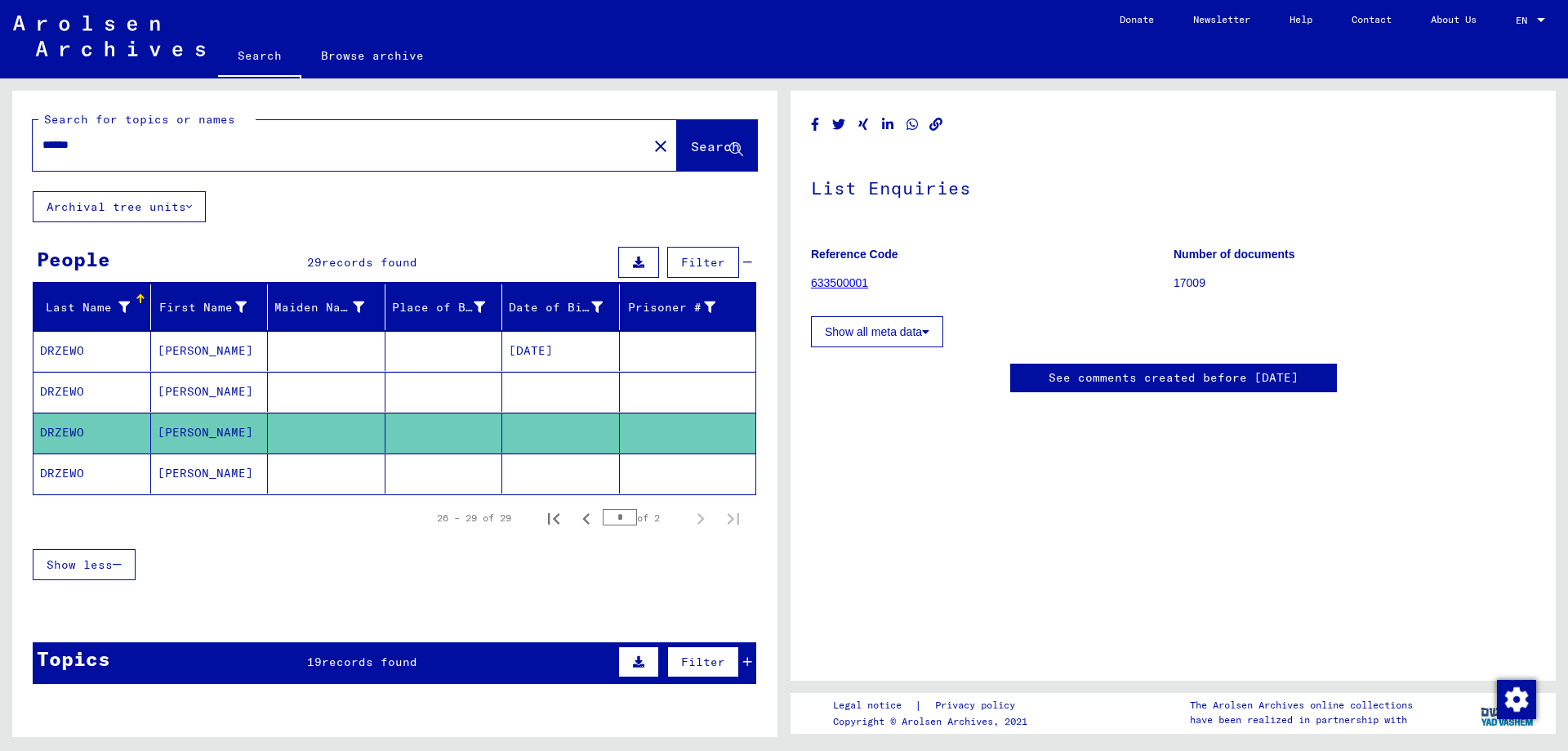
click at [168, 482] on mat-cell "[PERSON_NAME]" at bounding box center [209, 473] width 117 height 40
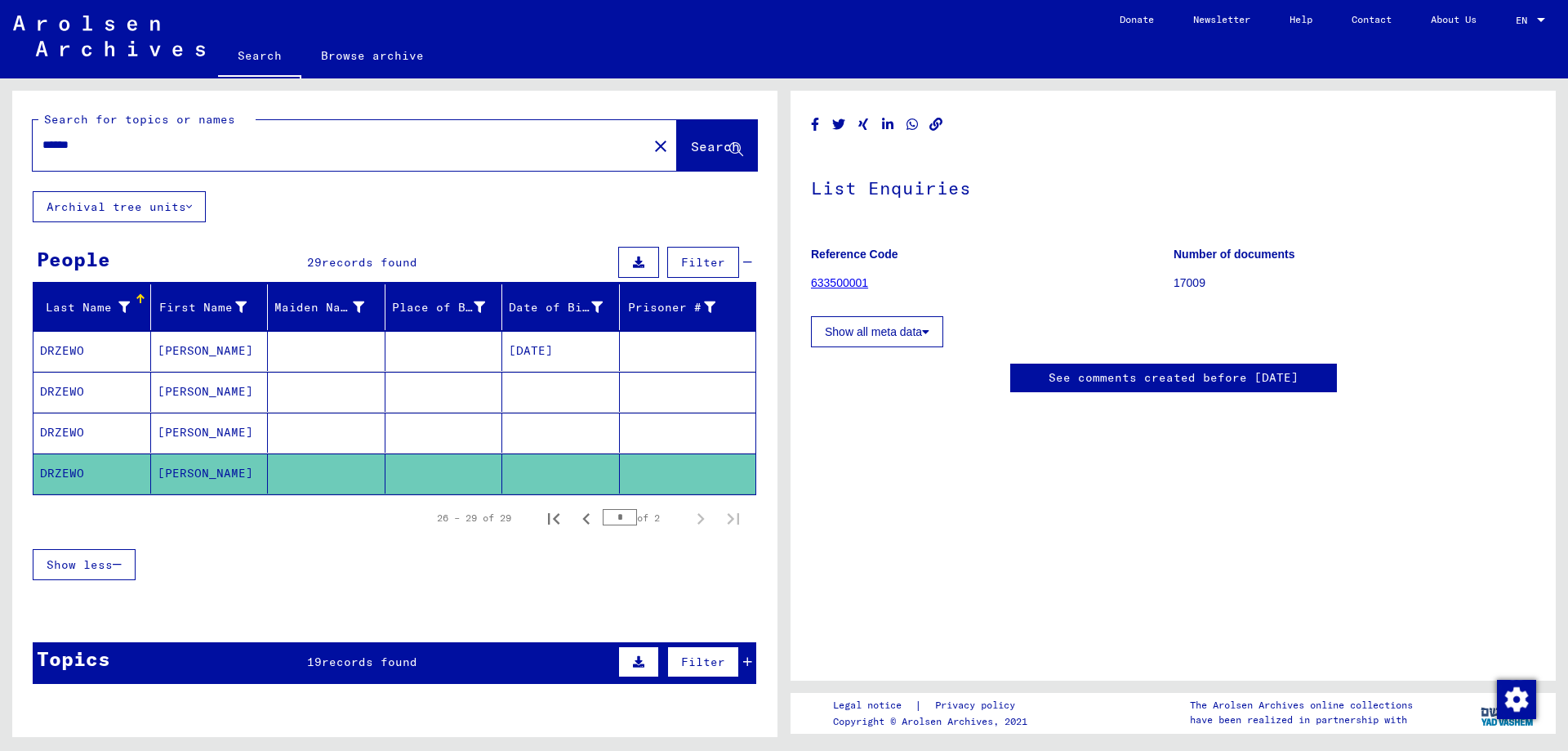
click at [839, 283] on link "633500001" at bounding box center [840, 282] width 57 height 13
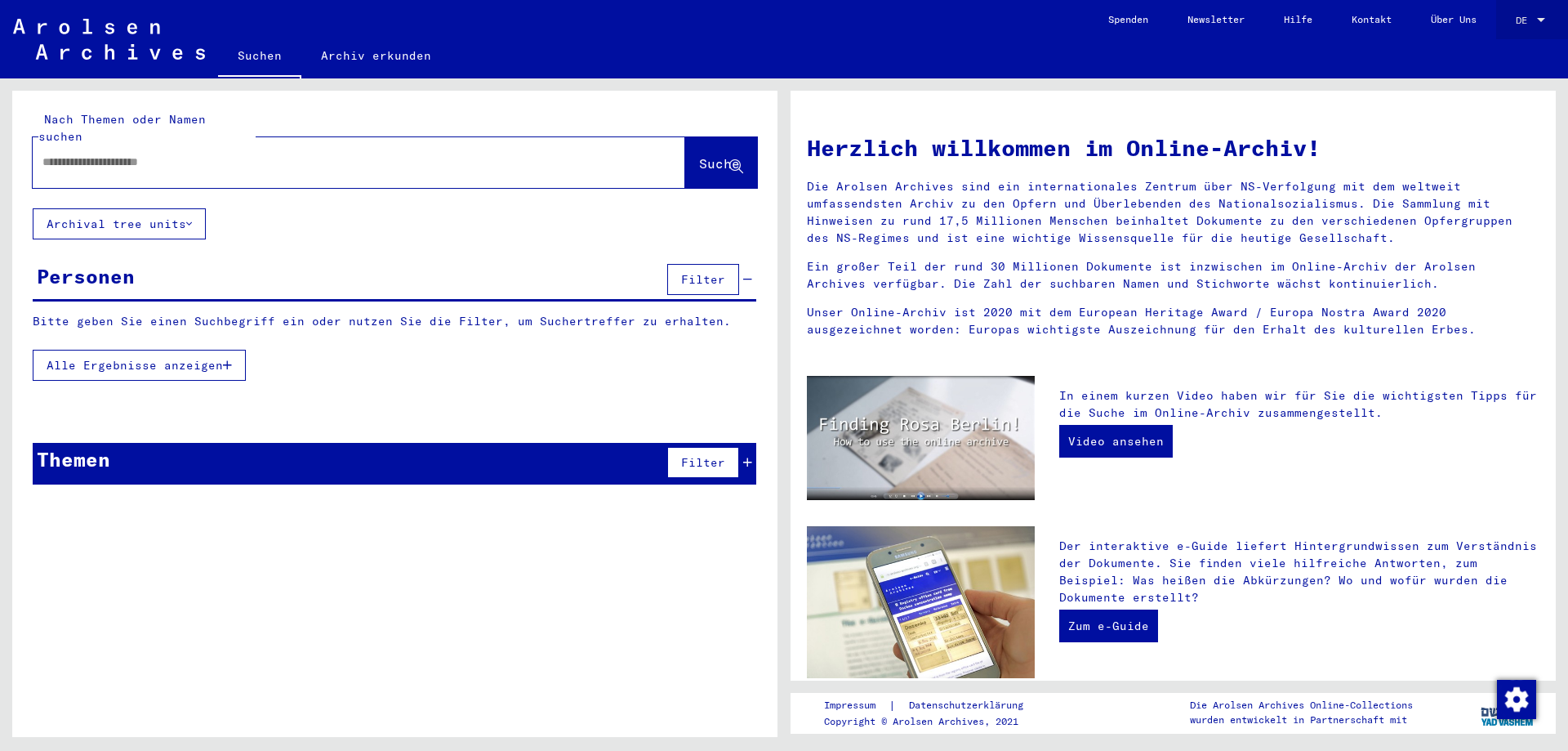
click at [1530, 9] on div "DE DE" at bounding box center [1531, 16] width 33 height 28
click at [1511, 33] on span "English" at bounding box center [1500, 29] width 40 height 12
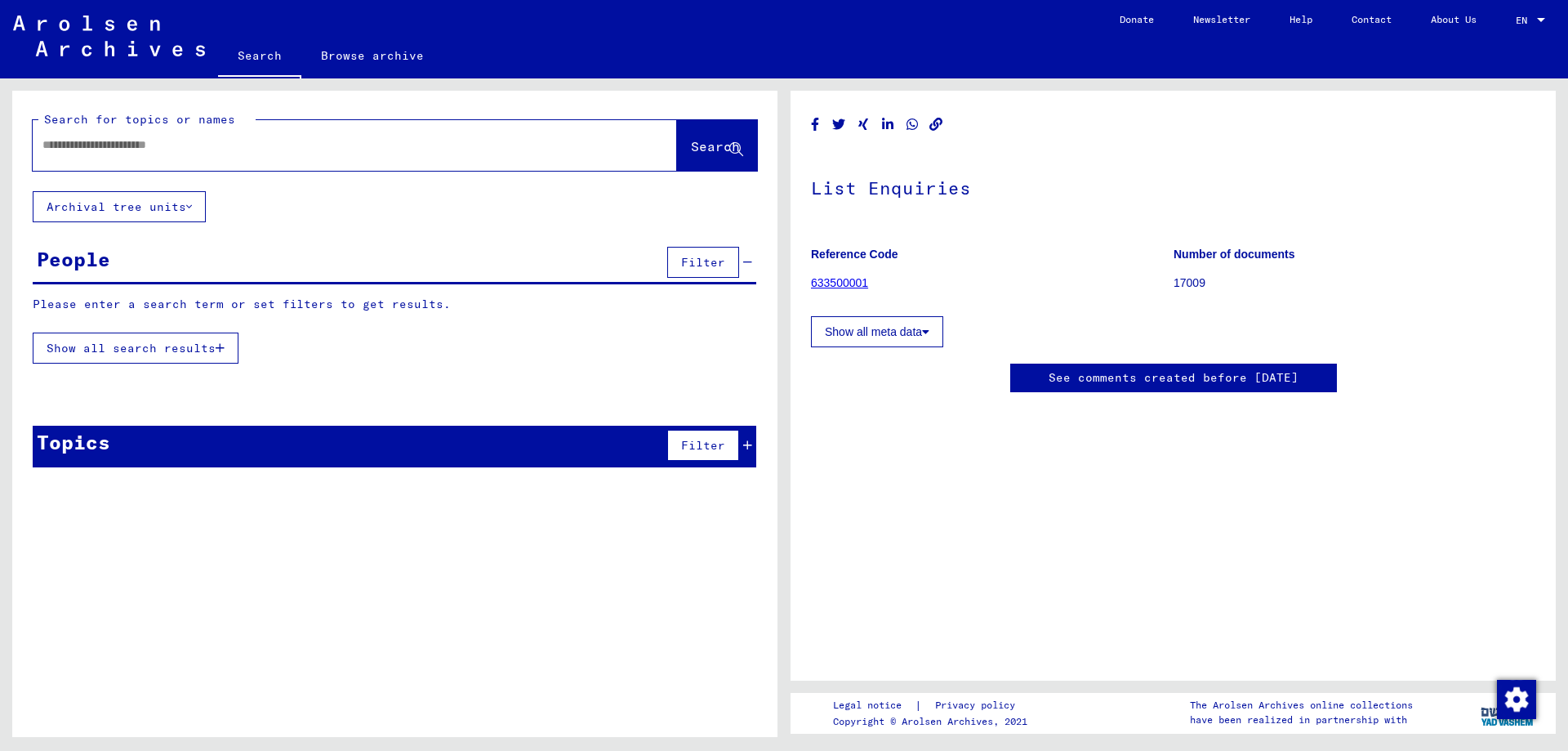
type input "*********"
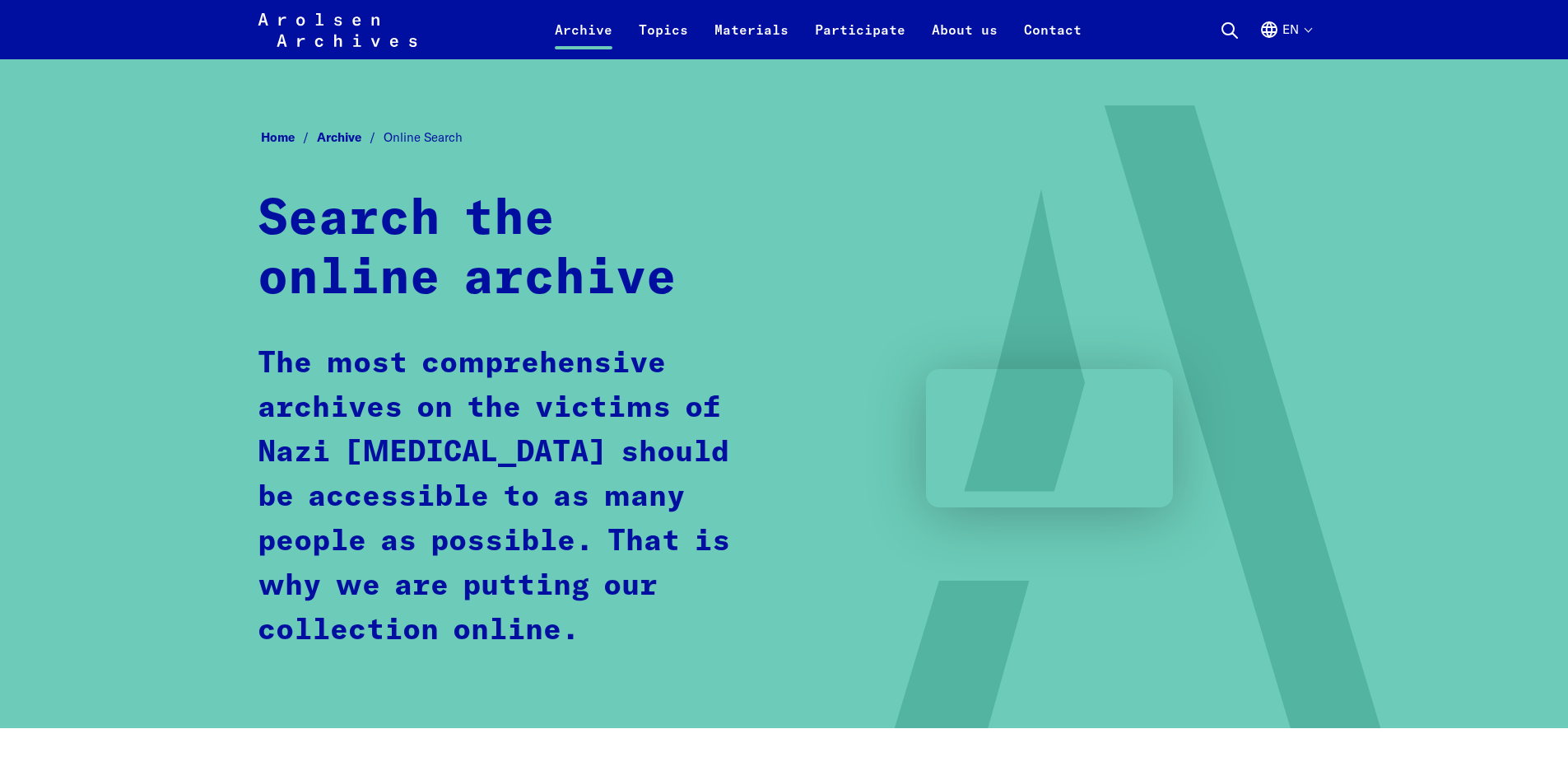
scroll to position [904, 0]
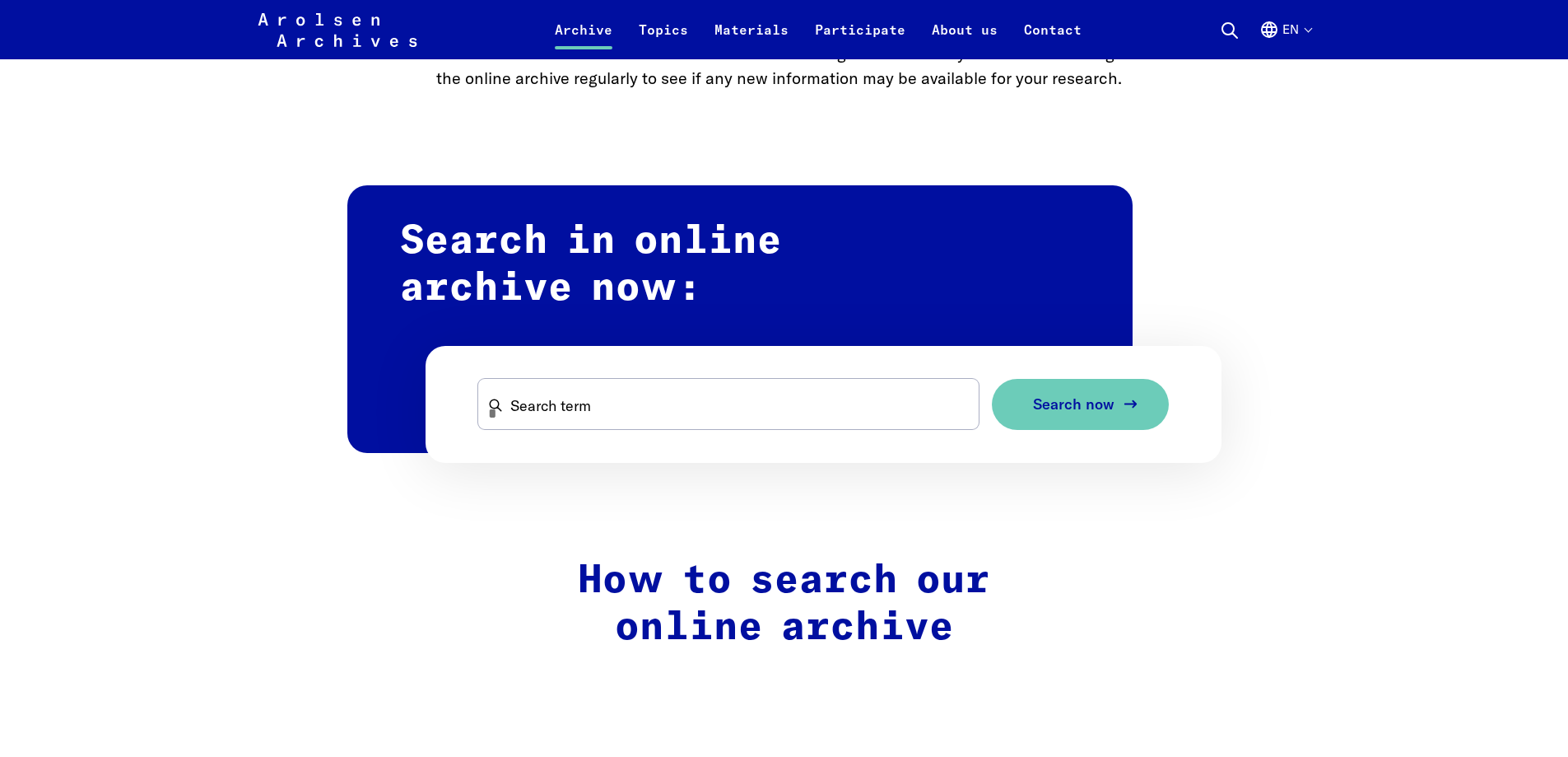
click at [1055, 407] on span "Search now" at bounding box center [1074, 404] width 82 height 17
